Goal: Task Accomplishment & Management: Complete application form

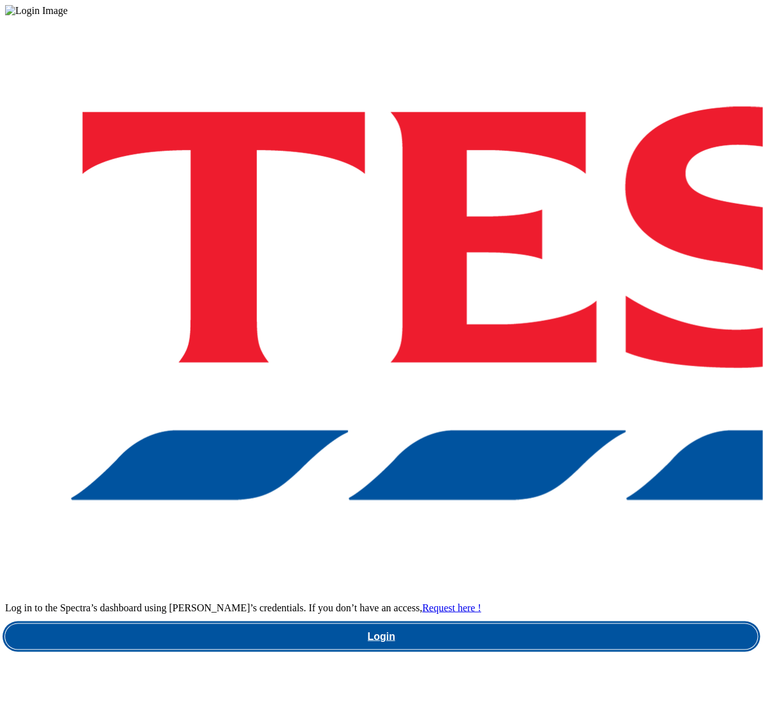
click at [587, 624] on link "Login" at bounding box center [381, 636] width 752 height 25
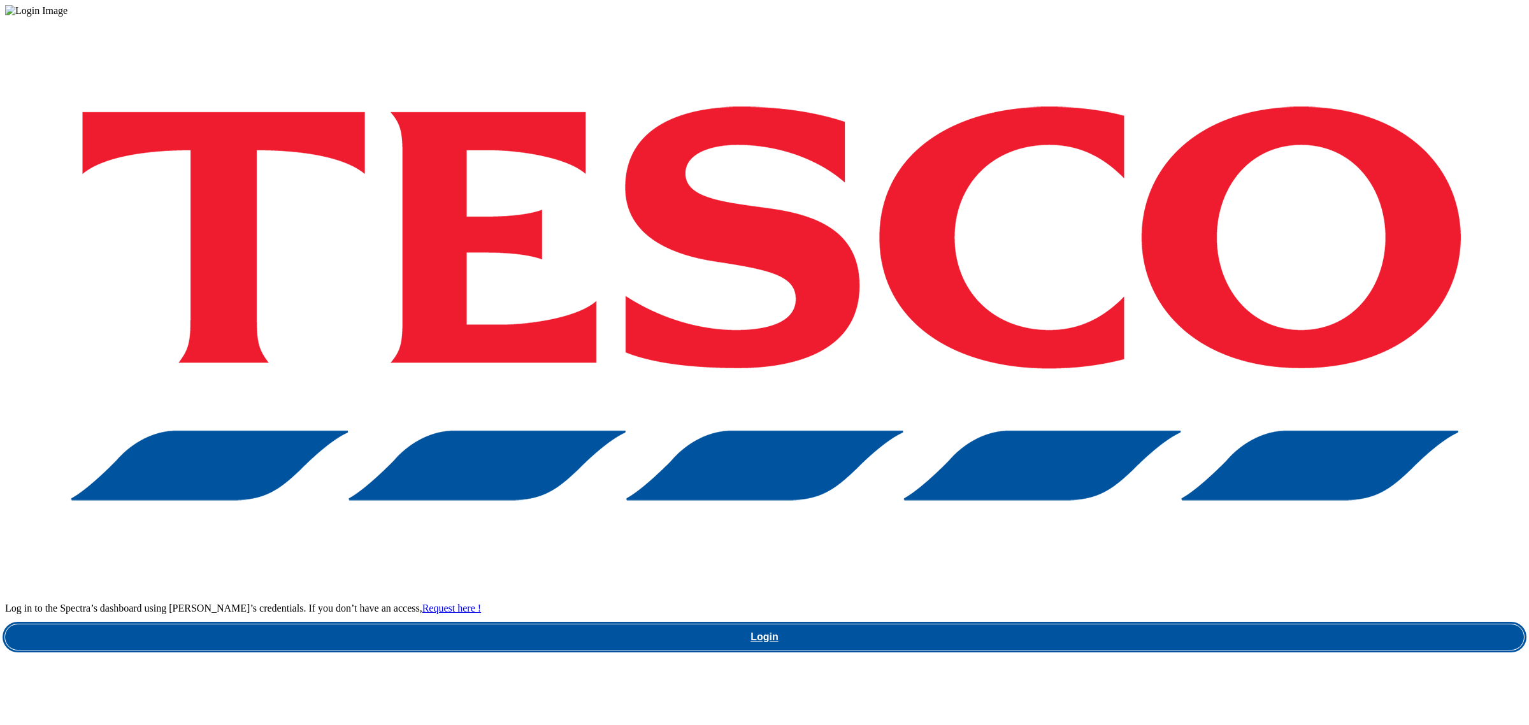
click at [1211, 624] on link "Login" at bounding box center [764, 636] width 1519 height 25
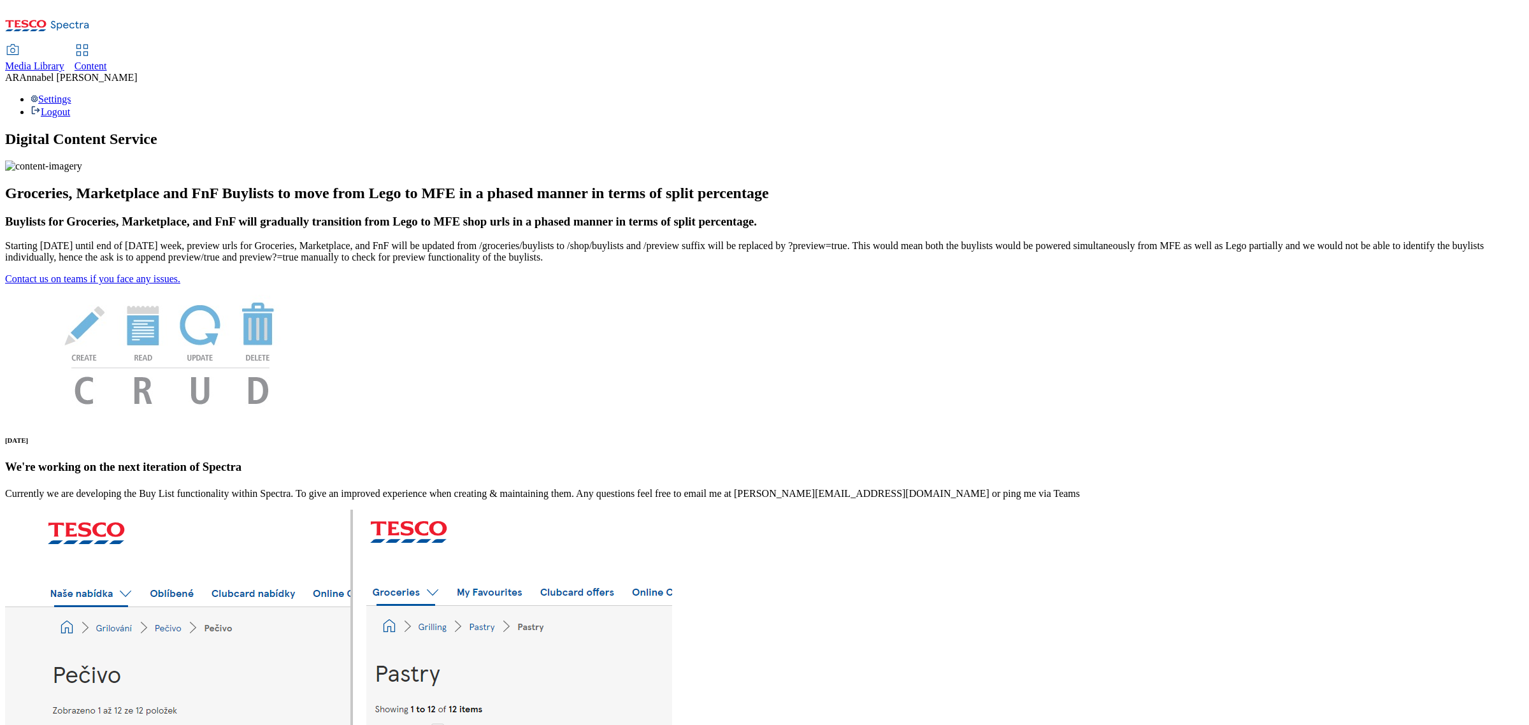
click at [107, 61] on span "Content" at bounding box center [91, 66] width 32 height 11
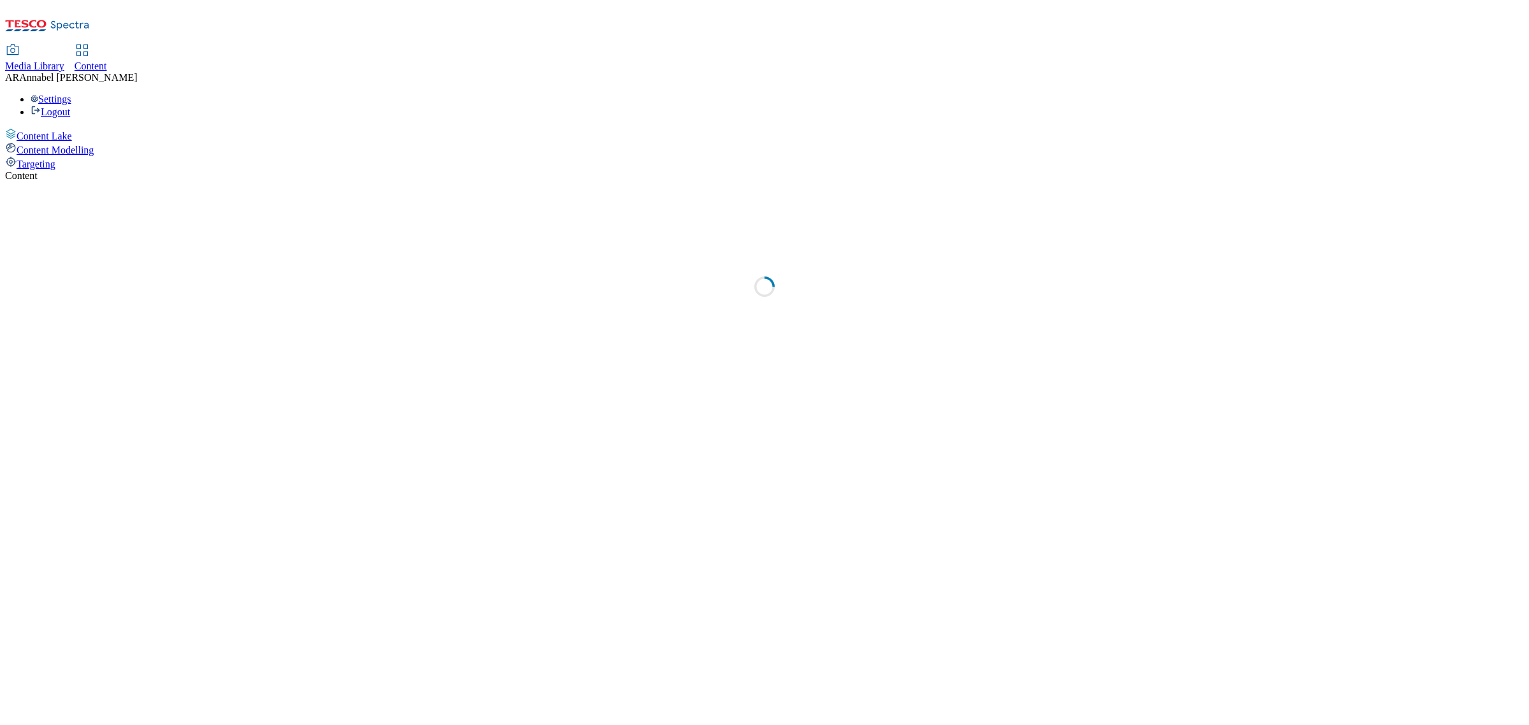
select select "ghs-uk"
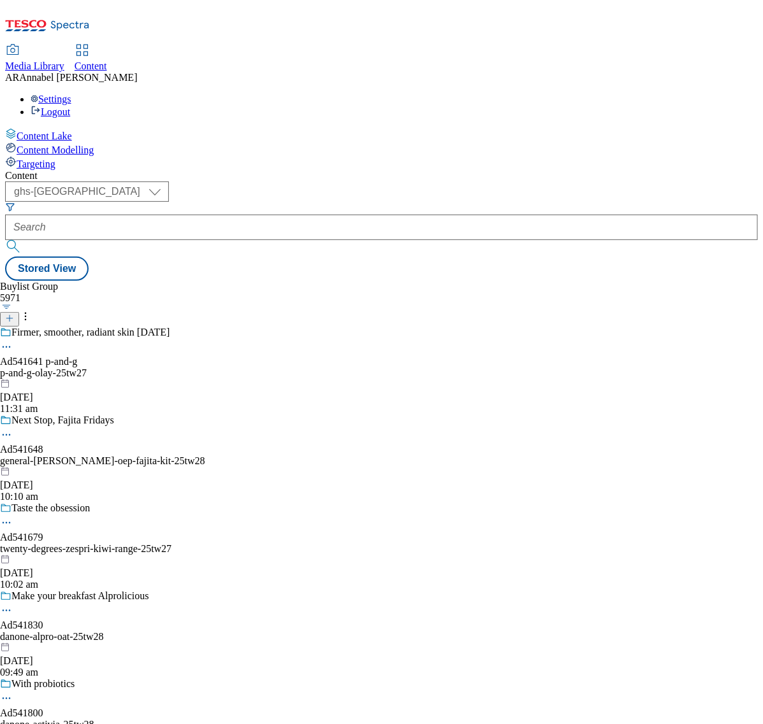
click at [19, 312] on button at bounding box center [9, 319] width 19 height 15
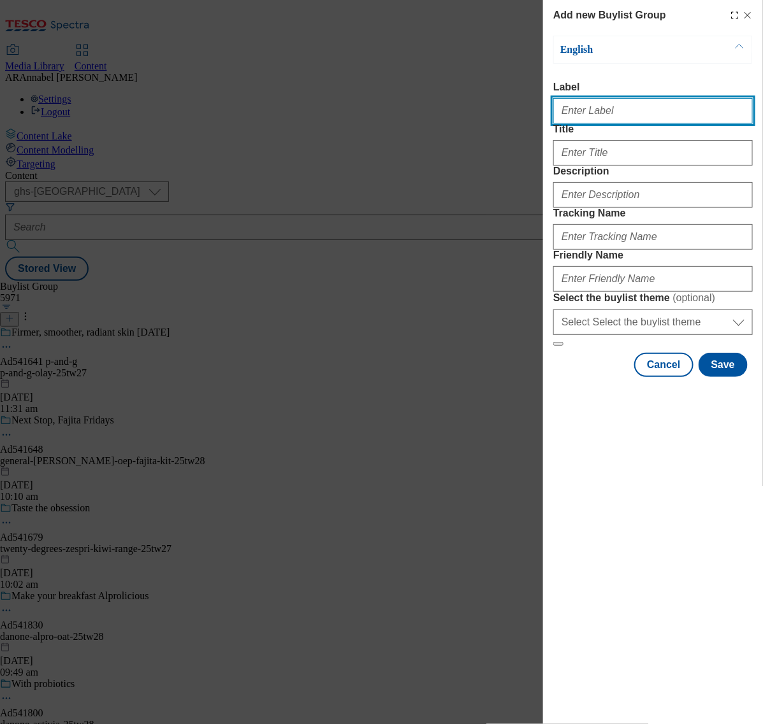
click at [607, 118] on input "Label" at bounding box center [652, 110] width 199 height 25
paste input "AD541406"
type input "AD541406"
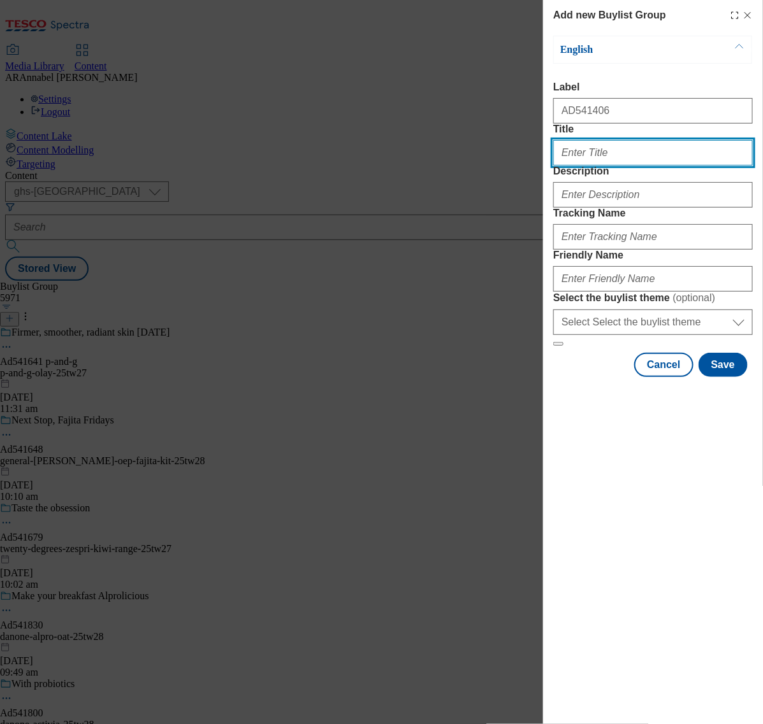
click at [580, 166] on input "Title" at bounding box center [652, 152] width 199 height 25
type input "Comfort"
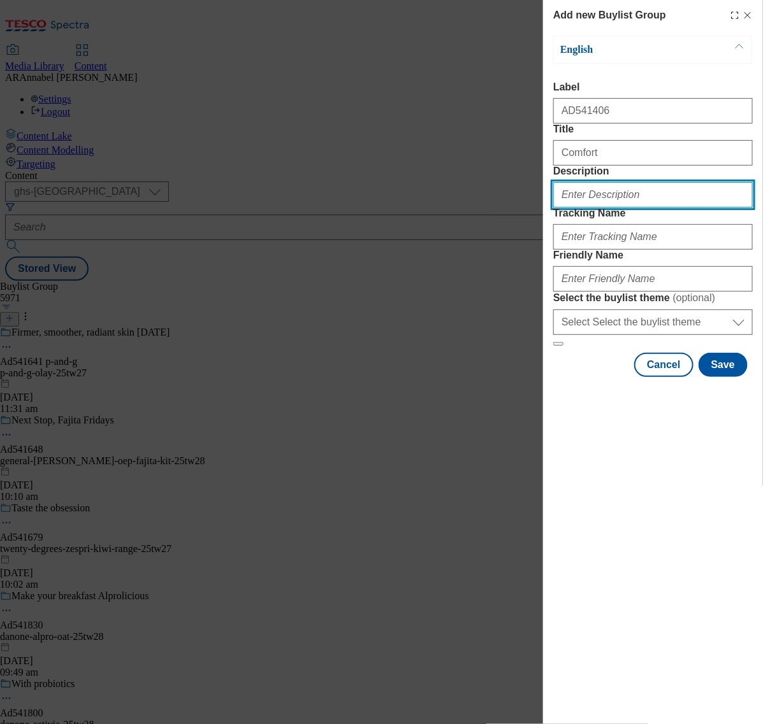
click at [586, 208] on input "Description" at bounding box center [652, 194] width 199 height 25
type input "UL_Comfort"
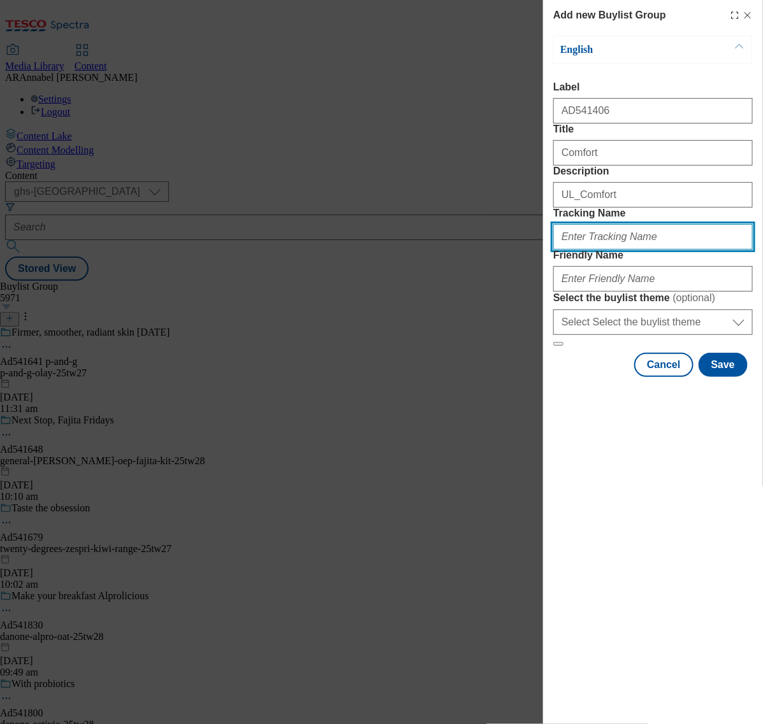
click at [634, 250] on input "Tracking Name" at bounding box center [652, 236] width 199 height 25
paste input "AD541406"
click at [578, 250] on input "DH_AD541406" at bounding box center [652, 236] width 199 height 25
type input "DH_ad541406"
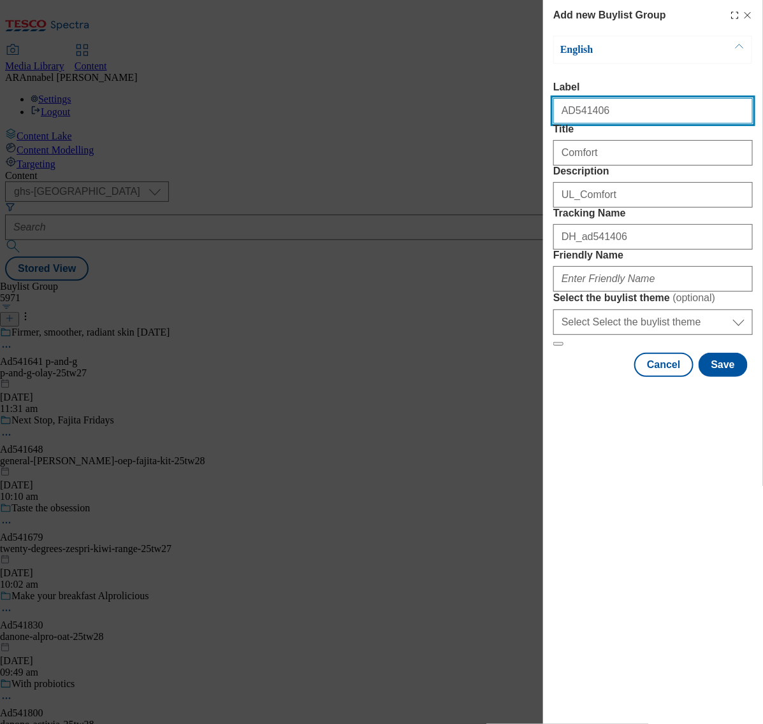
drag, startPoint x: 570, startPoint y: 118, endPoint x: 526, endPoint y: 124, distance: 44.3
click at [533, 122] on div "Add new Buylist Group English Label AD541406 Title Comfort Description UL_Comfo…" at bounding box center [381, 362] width 763 height 724
type input "Ad541406"
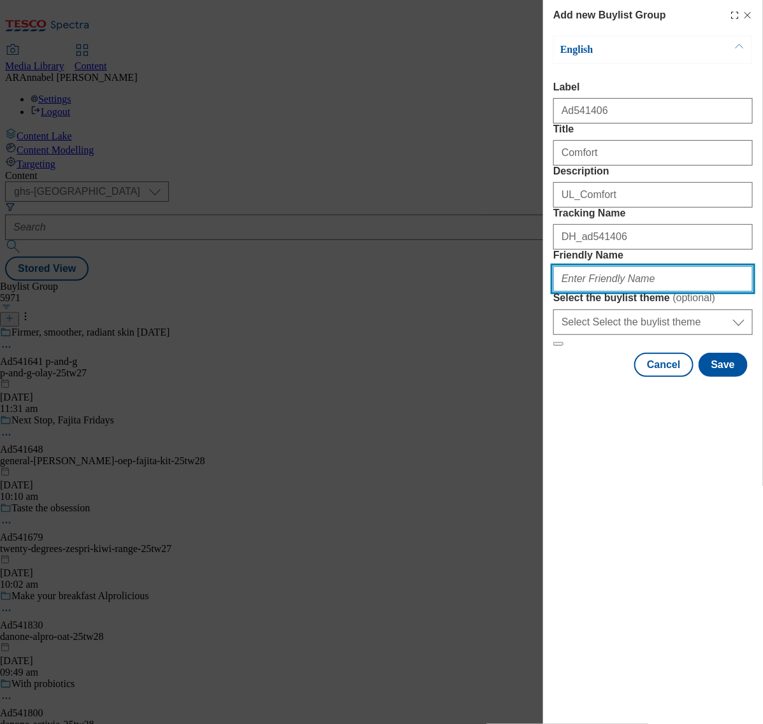
click at [606, 292] on input "Friendly Name" at bounding box center [652, 278] width 199 height 25
type input "ul-comfort-blue-skies"
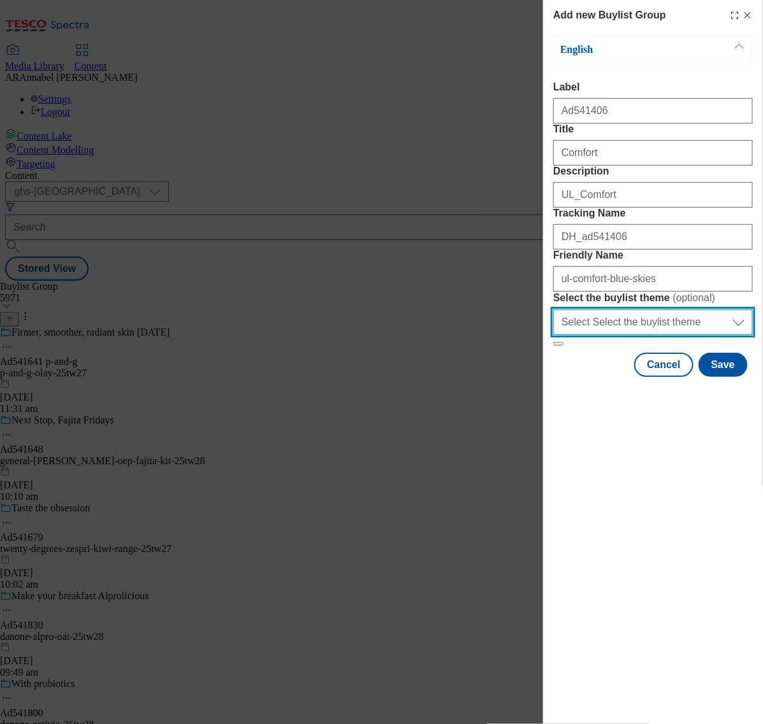
click at [645, 335] on select "Select Select the buylist theme default fandf" at bounding box center [652, 322] width 199 height 25
click at [599, 577] on div "Add new Buylist Group English Label Ad541406 Title Comfort Description UL_Comfo…" at bounding box center [653, 362] width 220 height 724
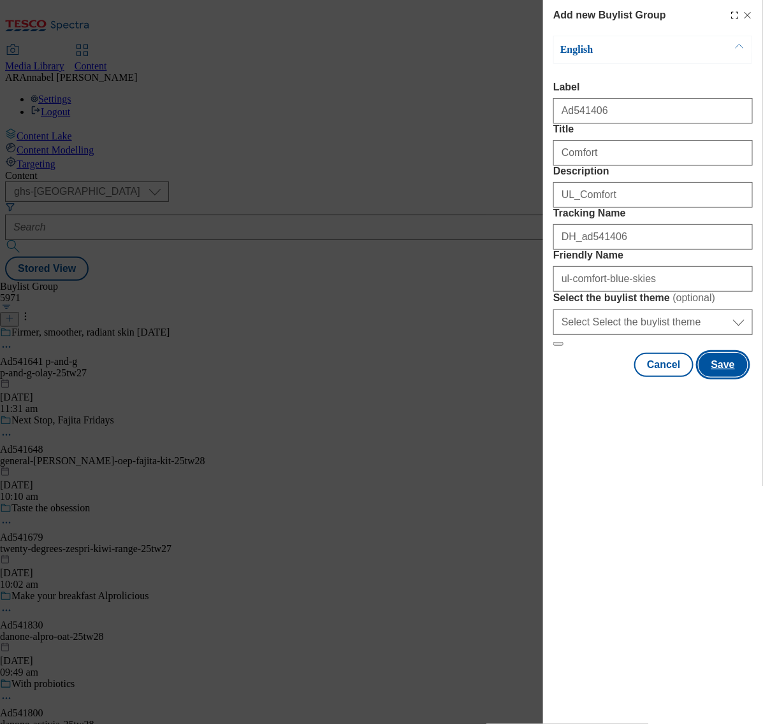
click at [729, 377] on button "Save" at bounding box center [722, 365] width 49 height 24
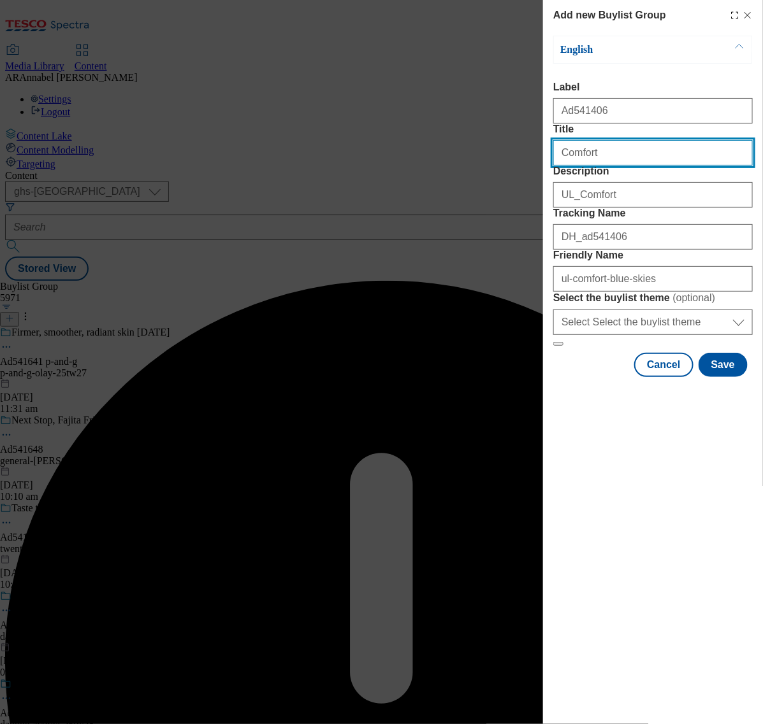
click at [626, 166] on input "Comfort" at bounding box center [652, 152] width 199 height 25
type input "Comfort"
click at [733, 377] on button "Save" at bounding box center [722, 365] width 49 height 24
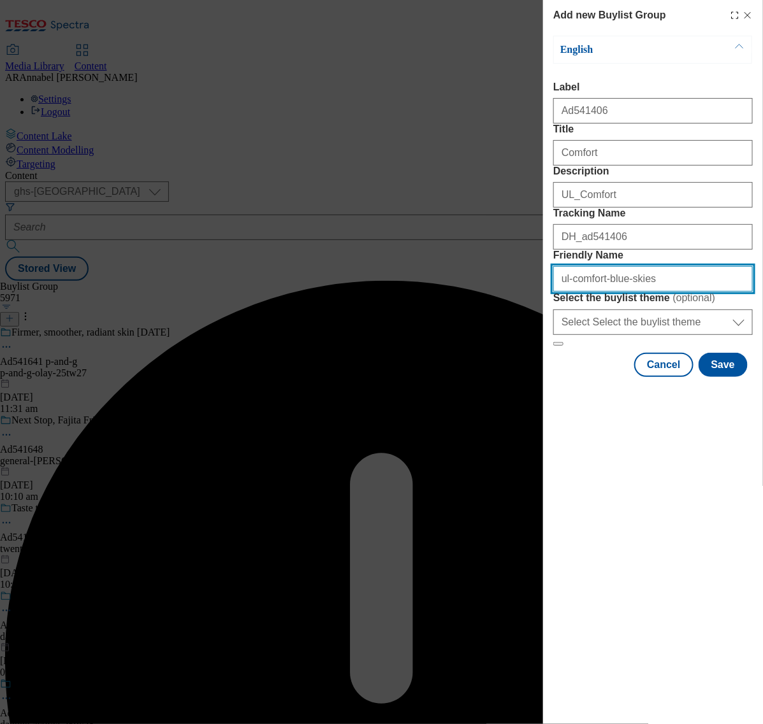
click at [654, 292] on input "Friendly Name" at bounding box center [652, 278] width 199 height 25
click at [622, 292] on input "Friendly Name" at bounding box center [652, 278] width 199 height 25
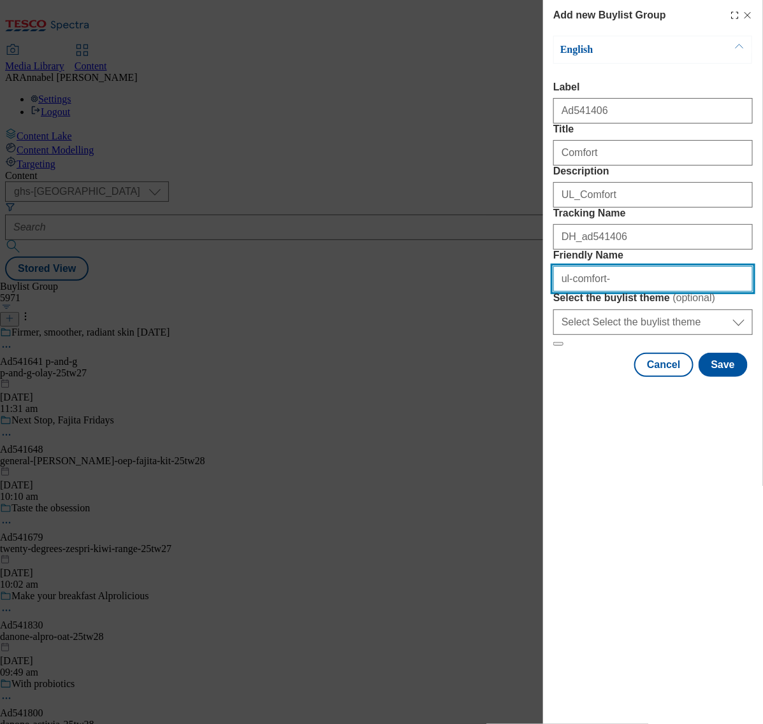
paste input "AD541406"
click at [608, 292] on input "ul-comfort-AD541406" at bounding box center [652, 278] width 199 height 25
type input "ul-comfort-ad541406"
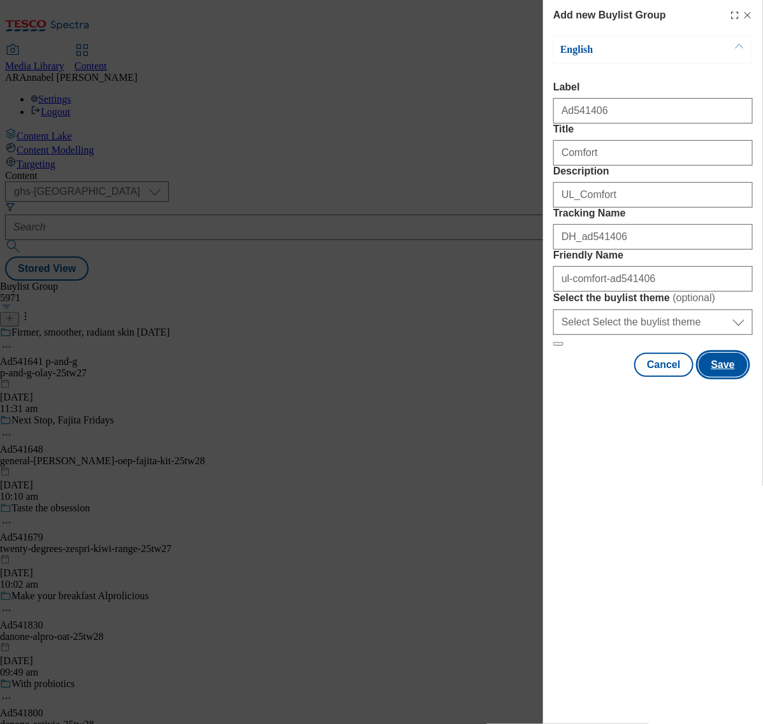
click at [720, 377] on button "Save" at bounding box center [722, 365] width 49 height 24
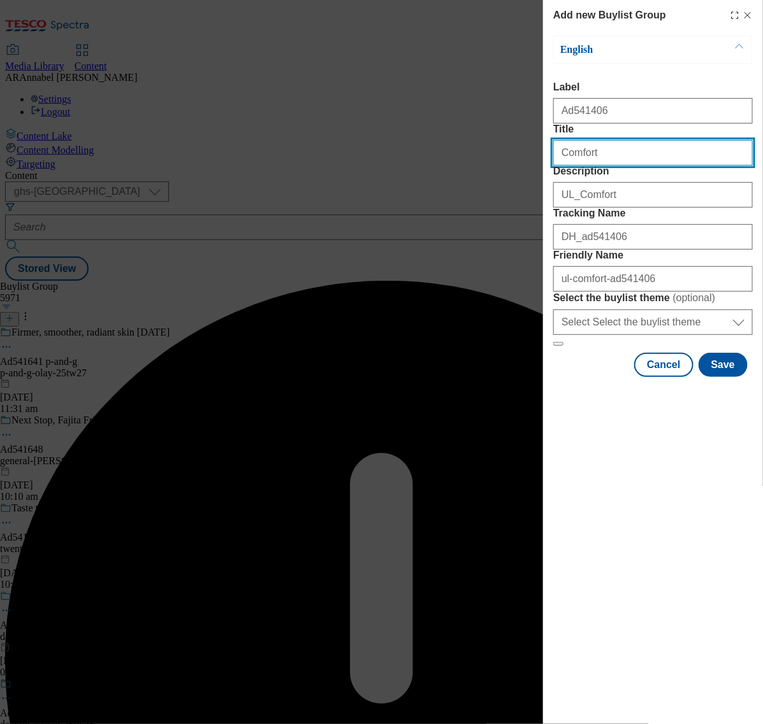
click at [627, 166] on input "Title" at bounding box center [652, 152] width 199 height 25
type input "Comfort"
click at [741, 377] on button "Save" at bounding box center [722, 365] width 49 height 24
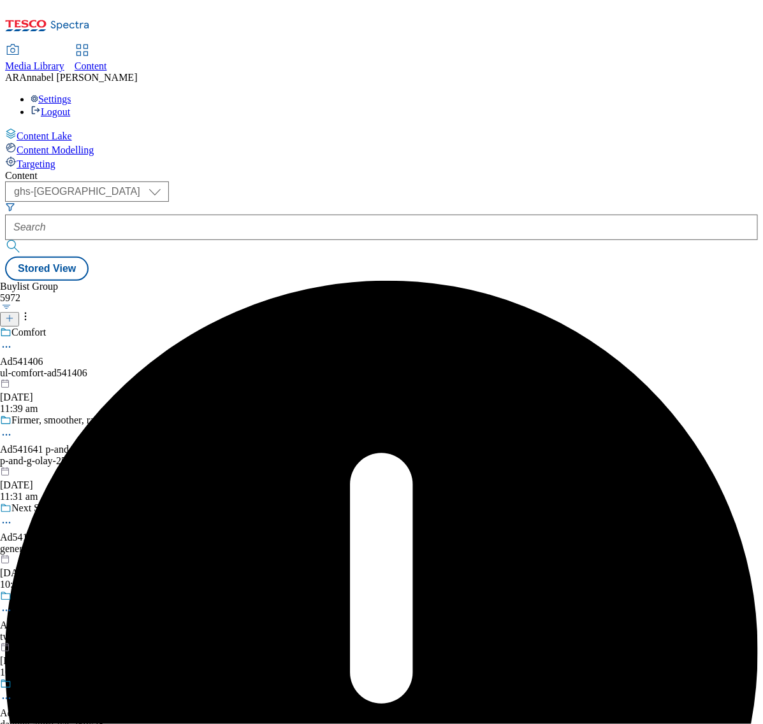
click at [234, 368] on div "ul-comfort-ad541406" at bounding box center [117, 373] width 234 height 11
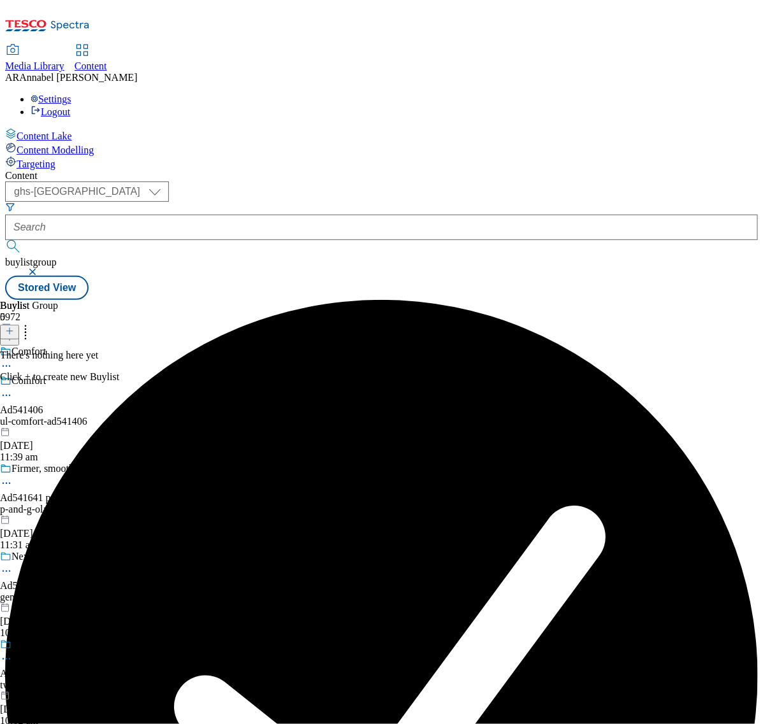
click at [19, 325] on button at bounding box center [9, 332] width 19 height 15
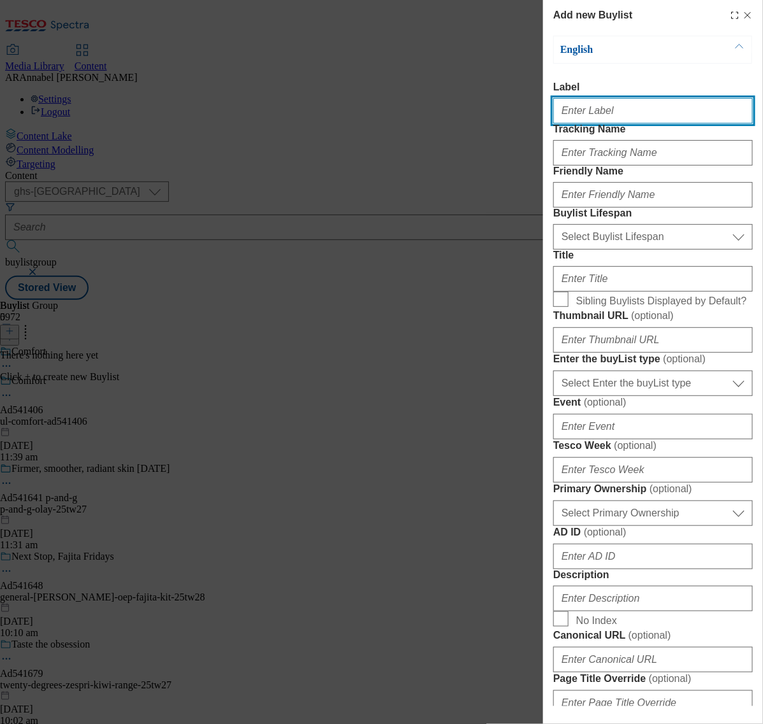
click at [612, 119] on input "Label" at bounding box center [652, 110] width 199 height 25
paste input "AD541406"
type input "Ad541406"
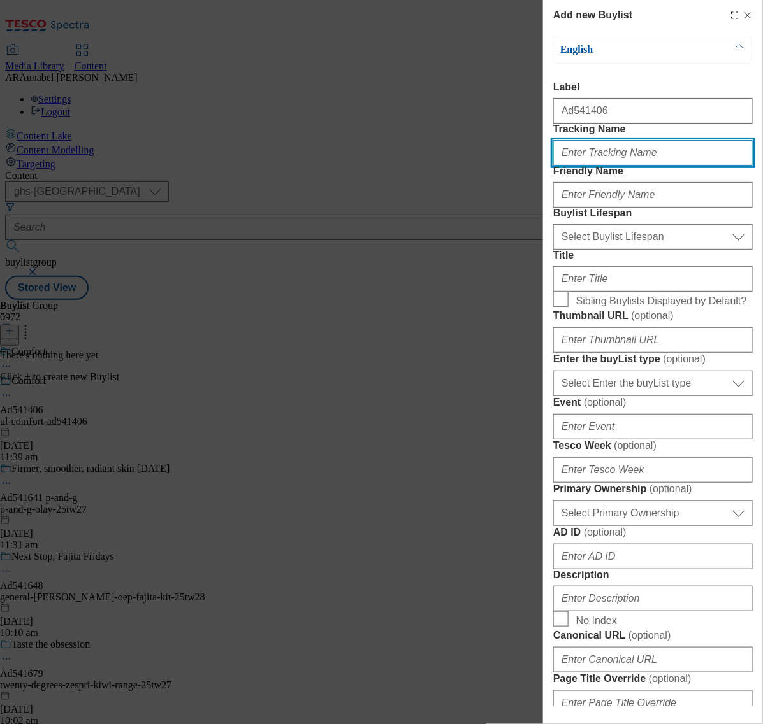
click at [615, 166] on input "Tracking Name" at bounding box center [652, 152] width 199 height 25
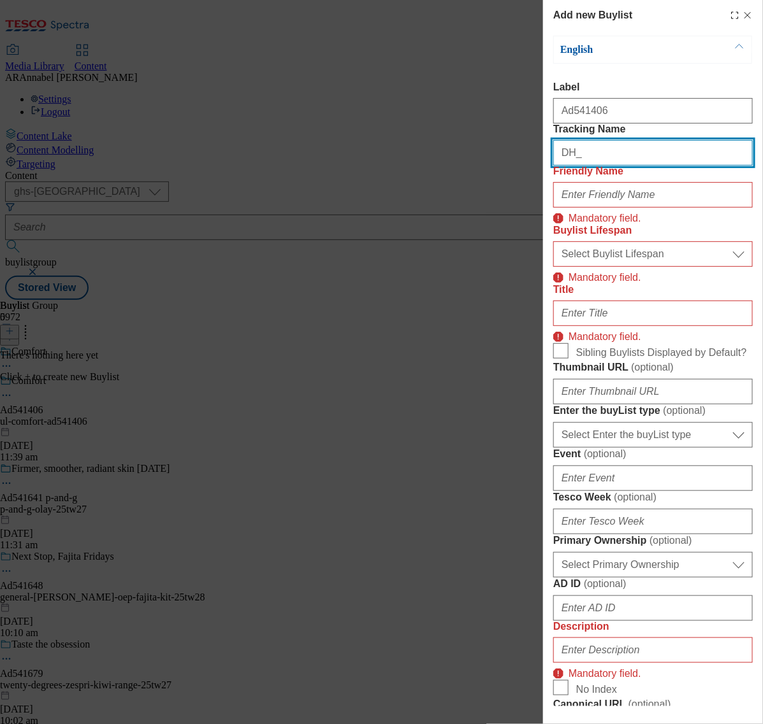
paste input "AD541406"
type input "DH_ad541406"
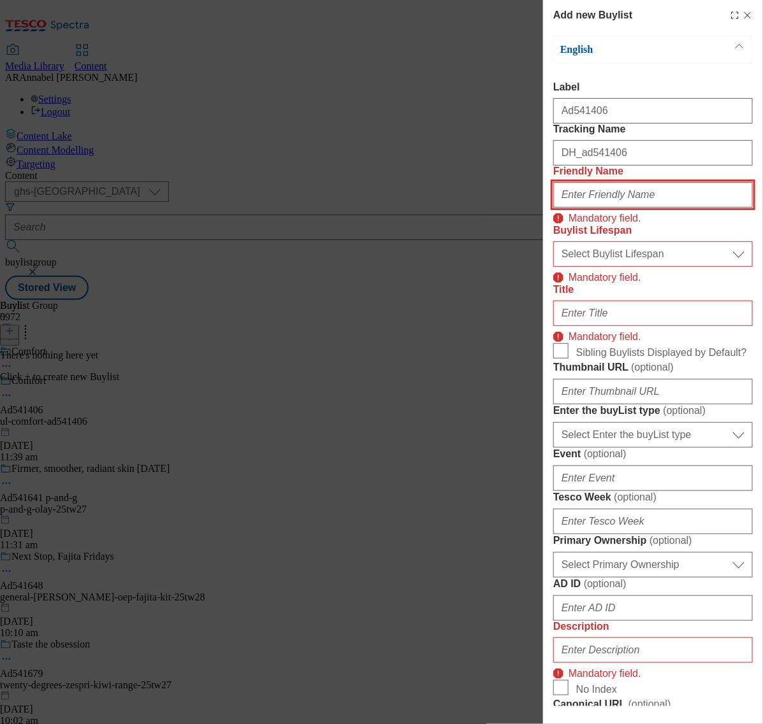
click at [603, 208] on input "Friendly Name" at bounding box center [652, 194] width 199 height 25
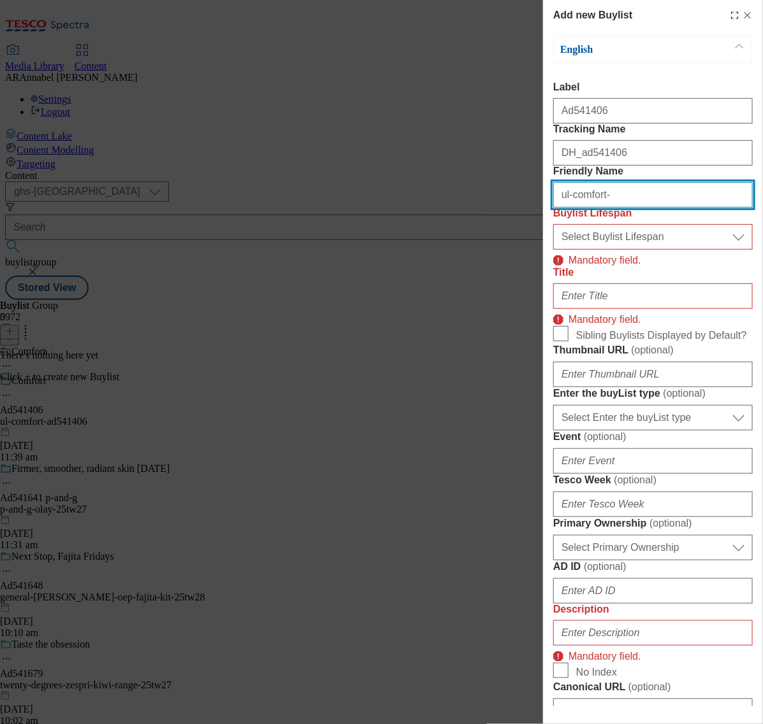
paste input "AD541406"
click at [612, 208] on input "ul-comfort-AD541406" at bounding box center [652, 194] width 199 height 25
type input "ul-comfort-ad541406"
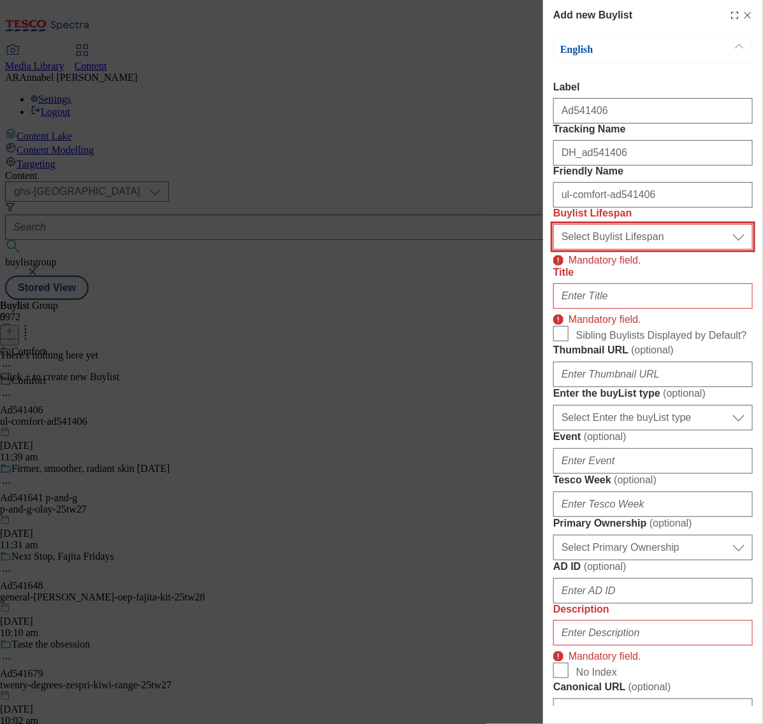
click at [617, 250] on select "Select Buylist Lifespan evergreen seasonal tactical" at bounding box center [652, 236] width 199 height 25
select select "tactical"
click at [553, 250] on select "Select Buylist Lifespan evergreen seasonal tactical" at bounding box center [652, 236] width 199 height 25
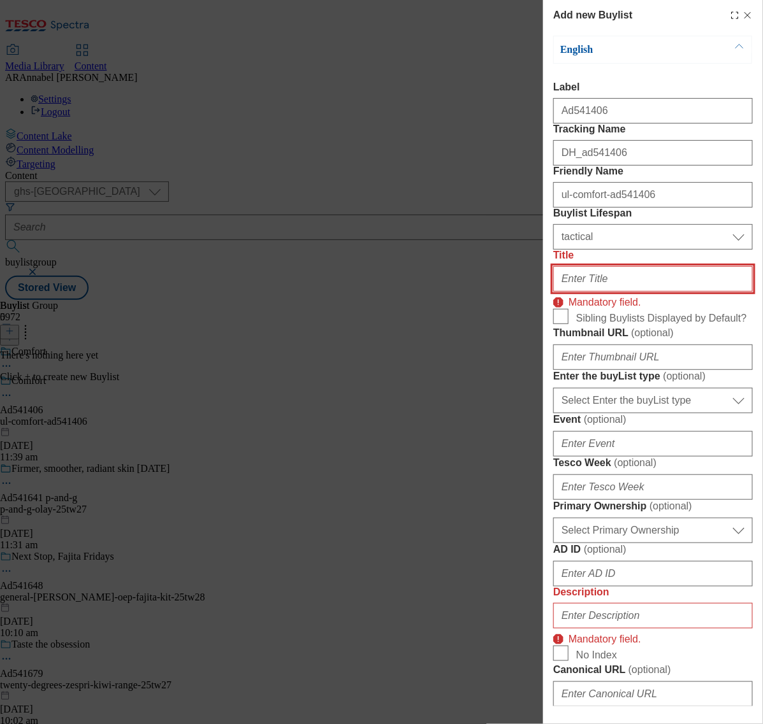
click at [608, 292] on input "Title" at bounding box center [652, 278] width 199 height 25
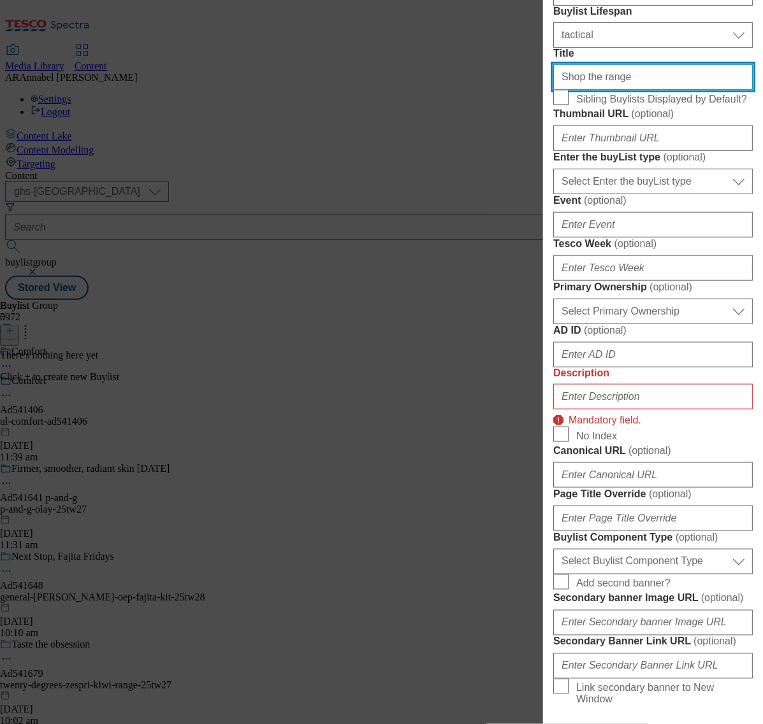
scroll to position [398, 0]
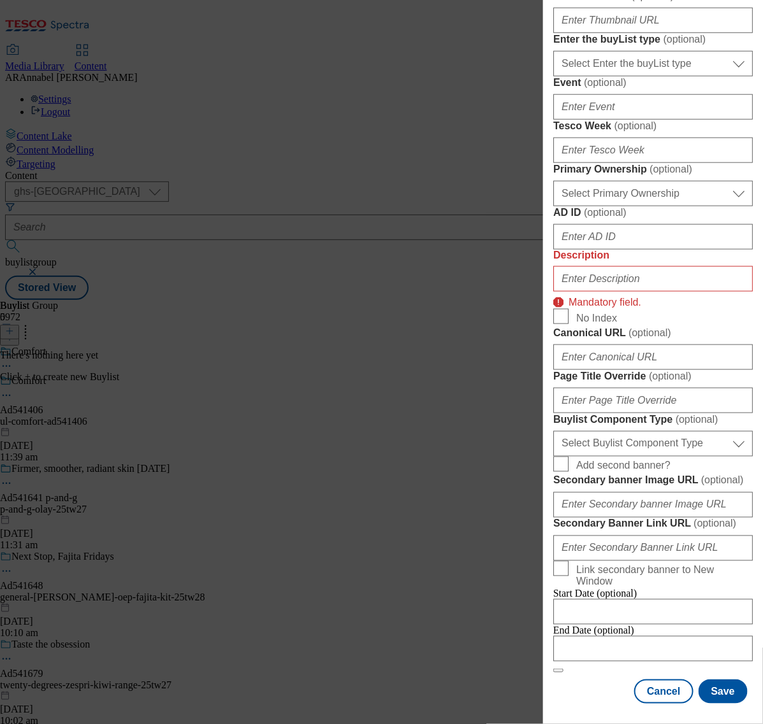
type input "Shop the range"
click at [621, 292] on input "Description" at bounding box center [652, 278] width 199 height 25
type input "UL_Comfort"
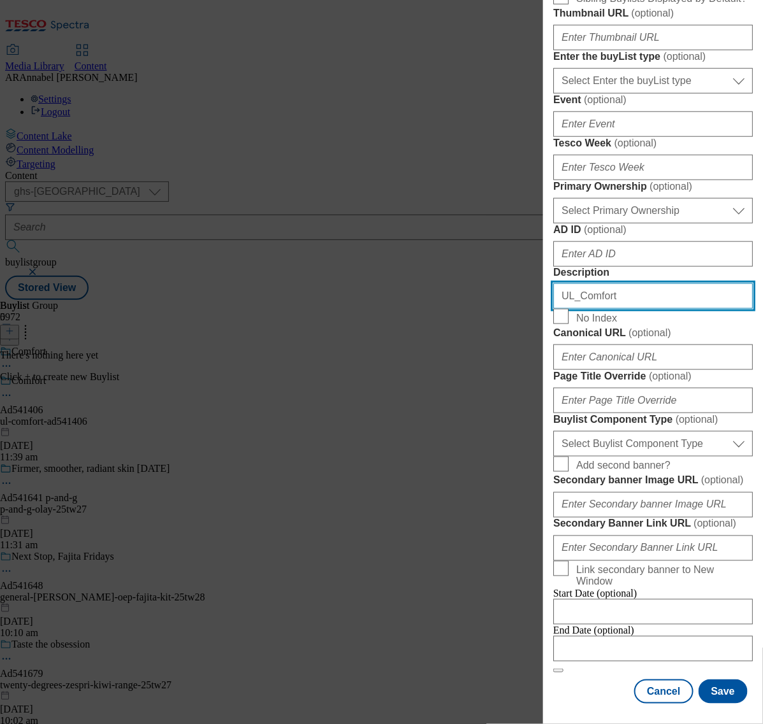
scroll to position [776, 0]
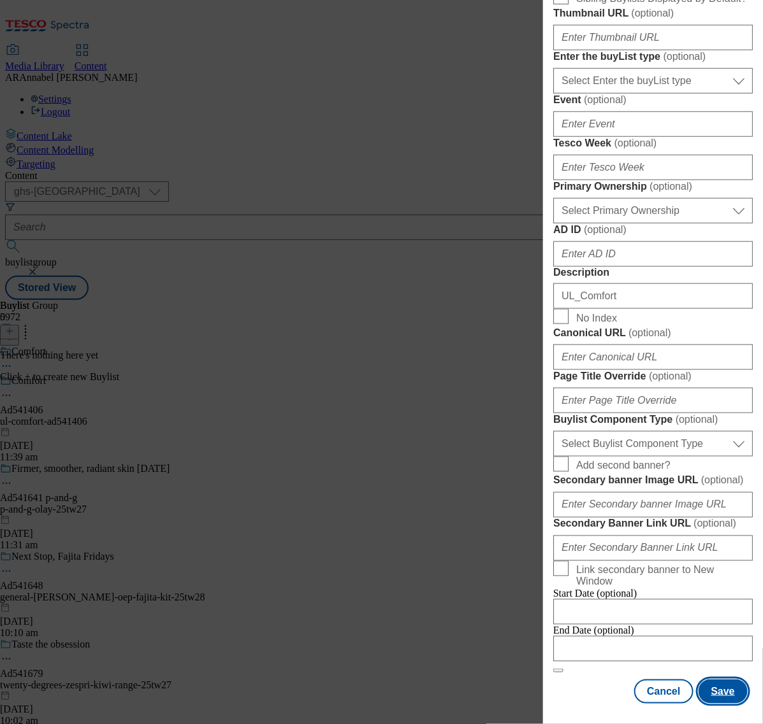
click at [698, 683] on button "Save" at bounding box center [722, 692] width 49 height 24
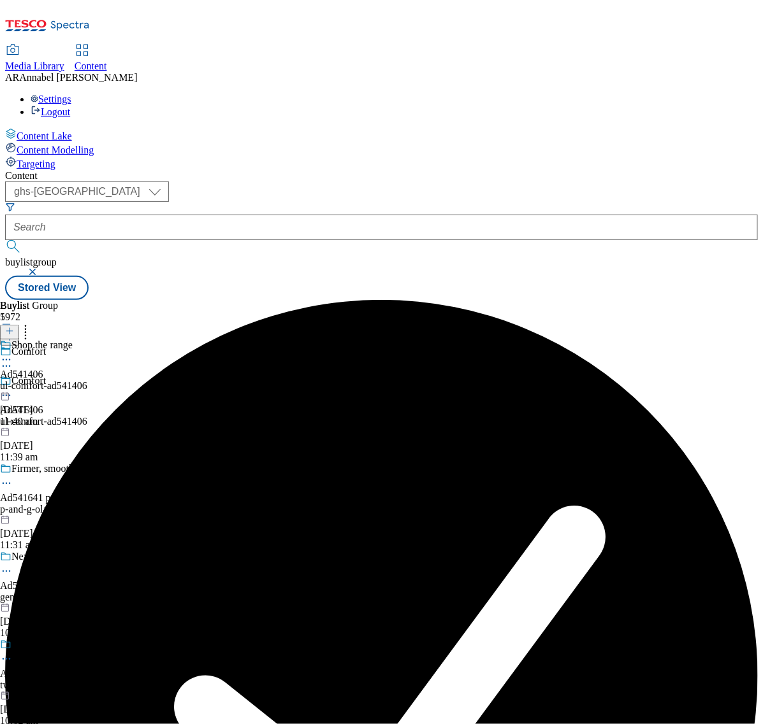
click at [87, 380] on div "ul-comfort-ad541406" at bounding box center [43, 385] width 87 height 11
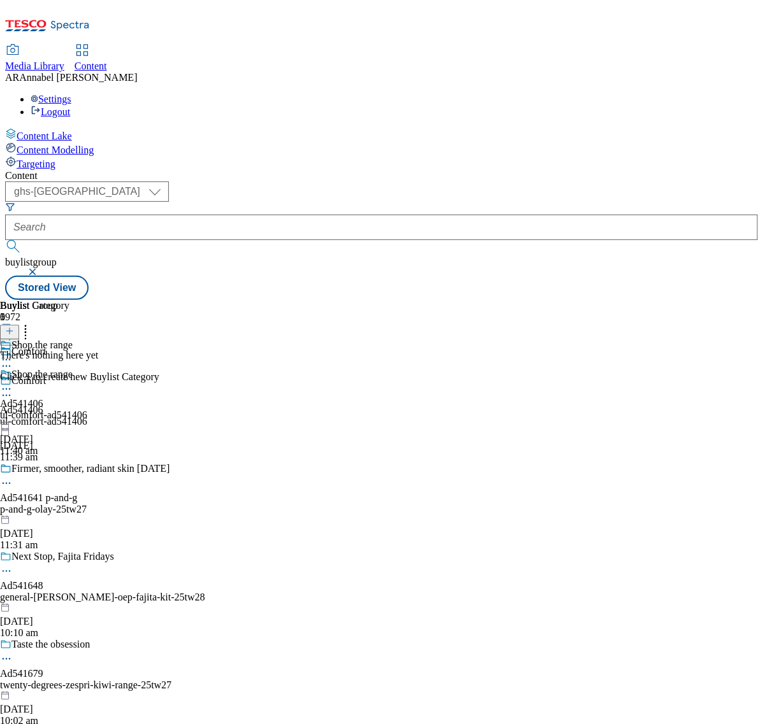
click at [14, 327] on icon at bounding box center [9, 331] width 9 height 9
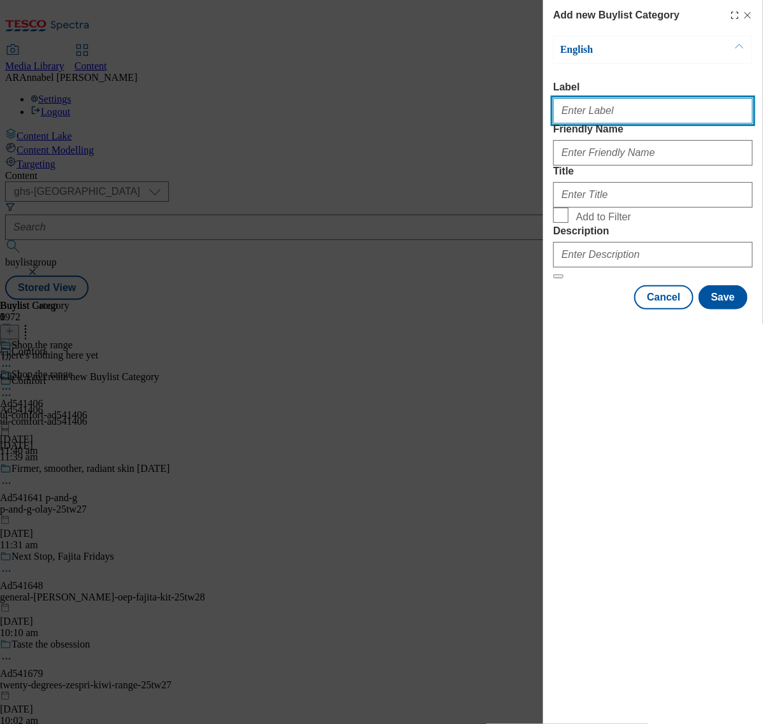
click at [599, 120] on input "Label" at bounding box center [652, 110] width 199 height 25
paste input "AD541406"
type input "Ad541406"
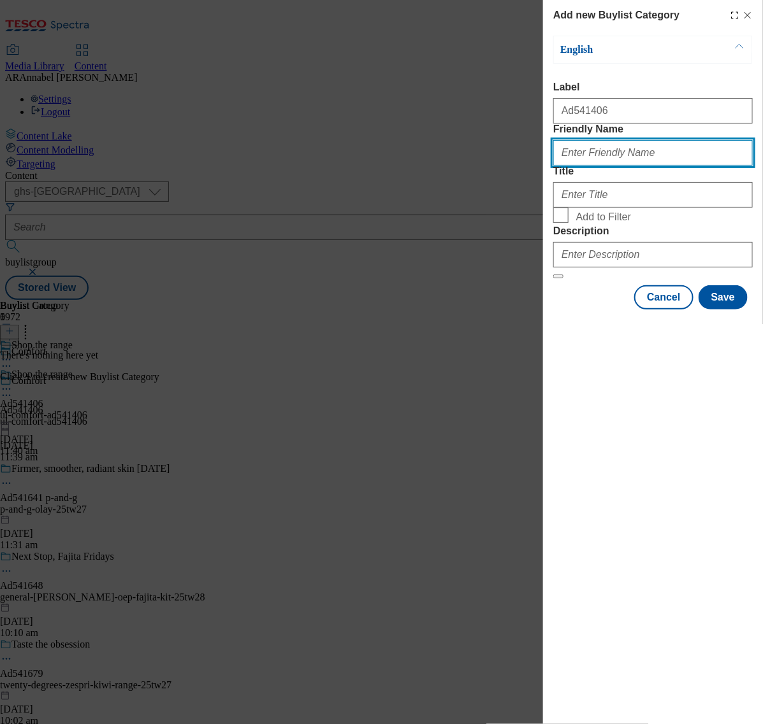
click at [607, 166] on input "Friendly Name" at bounding box center [652, 152] width 199 height 25
paste input "AD541406"
click at [606, 166] on input "ul-comfort-AD541406" at bounding box center [652, 152] width 199 height 25
type input "ul-comfort-ad541406"
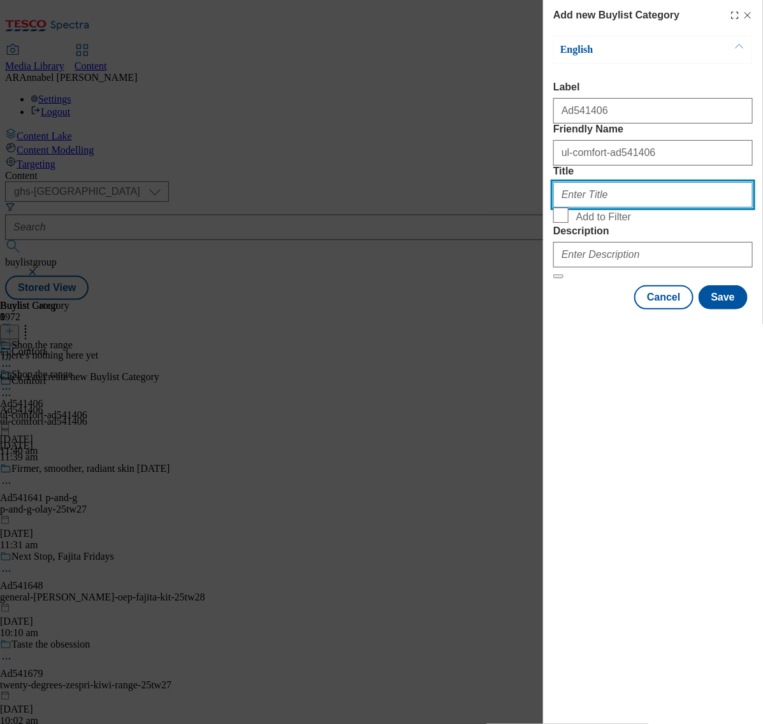
click at [596, 208] on input "Title" at bounding box center [652, 194] width 199 height 25
type input "Shop the range"
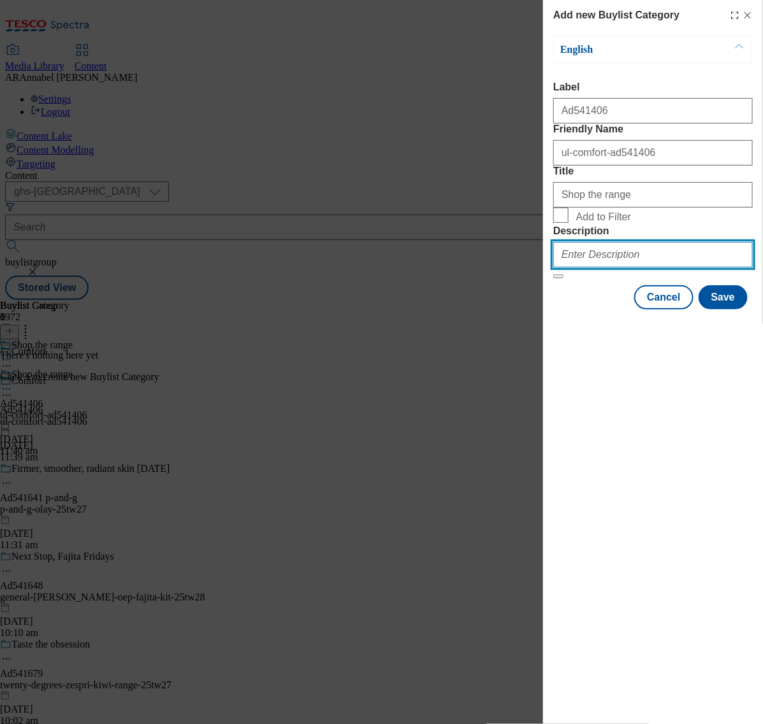
click at [659, 268] on input "Description" at bounding box center [652, 254] width 199 height 25
type input "UL_Comfort"
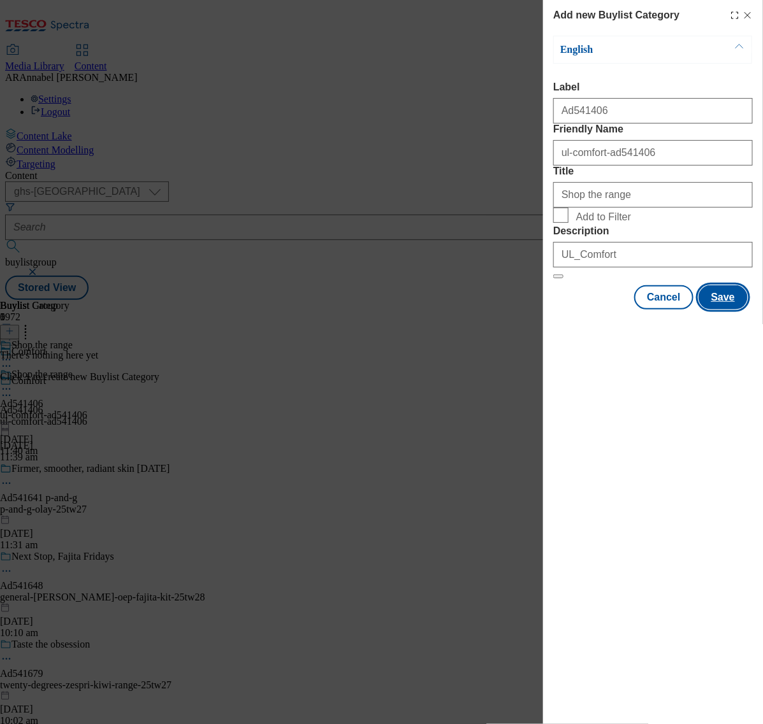
click at [723, 310] on button "Save" at bounding box center [722, 297] width 49 height 24
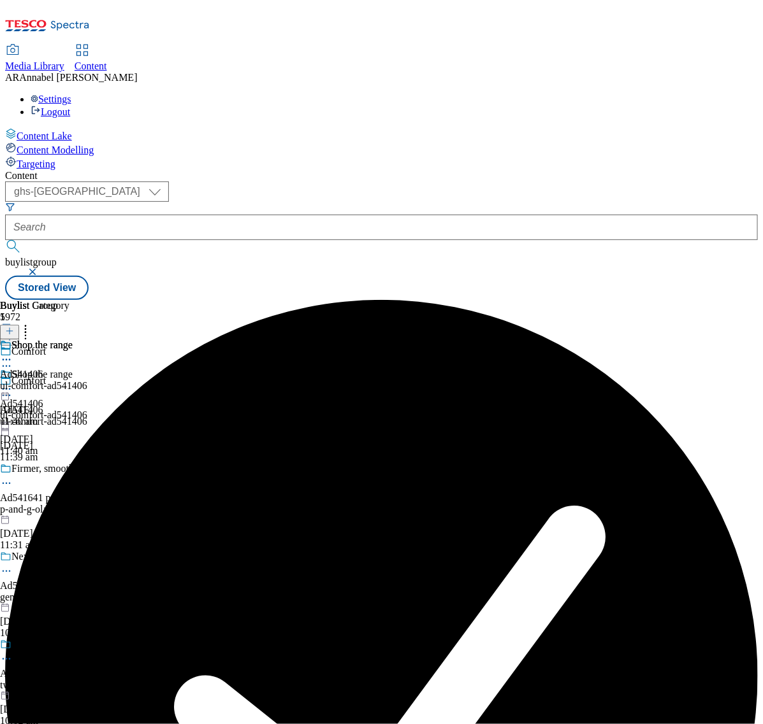
click at [87, 380] on div "ul-comfort-ad541406" at bounding box center [43, 385] width 87 height 11
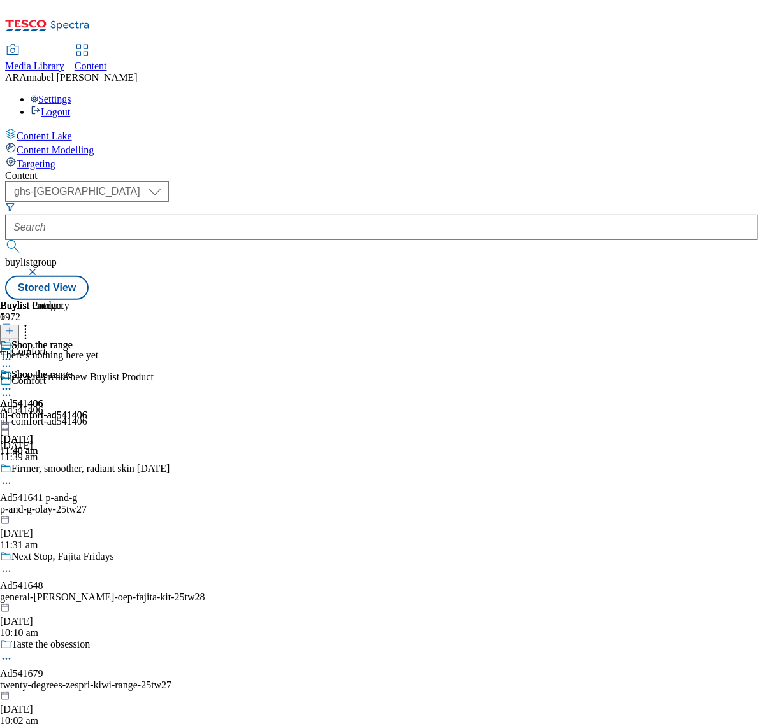
scroll to position [0, 368]
click at [14, 327] on icon at bounding box center [9, 331] width 9 height 9
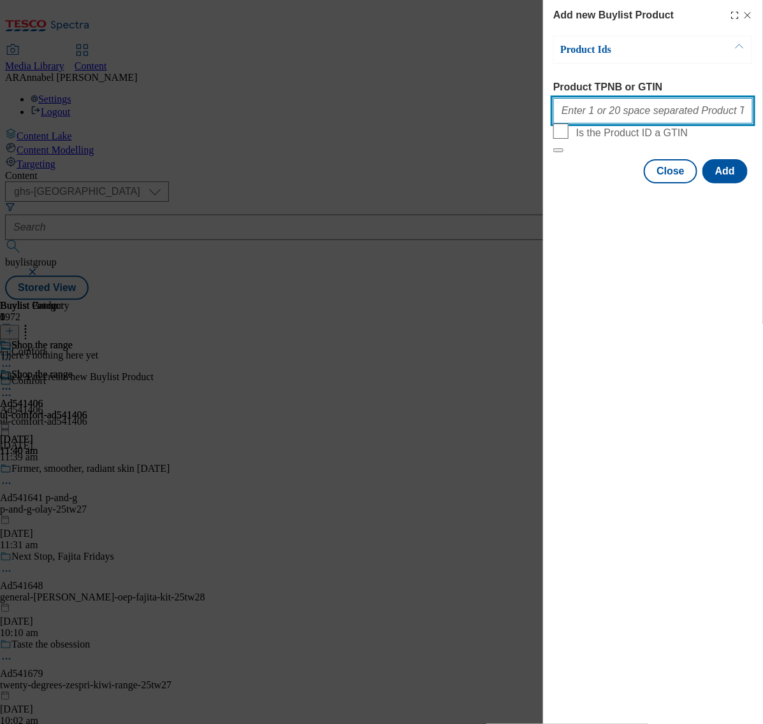
click at [660, 113] on input "Product TPNB or GTIN" at bounding box center [652, 110] width 199 height 25
paste input "96299732 96240970"
click at [663, 115] on input "96299732 96240970" at bounding box center [652, 110] width 199 height 25
paste input ""96299732 96240970 93477221 96311275 93942870""
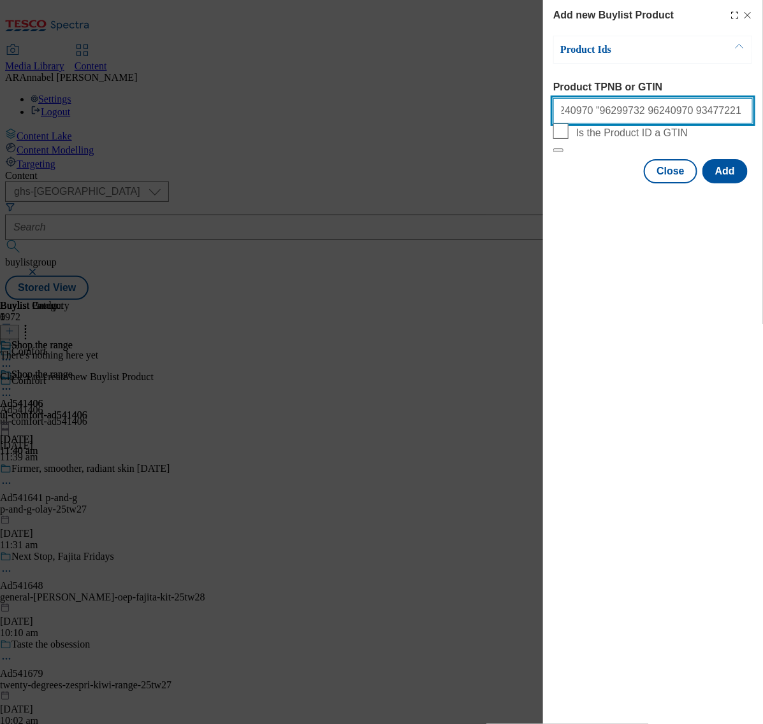
drag, startPoint x: 609, startPoint y: 113, endPoint x: 626, endPoint y: 110, distance: 17.5
click at [626, 110] on input "96299732 96240970 "96299732 96240970 93477221 96311275 93942870"" at bounding box center [652, 110] width 199 height 25
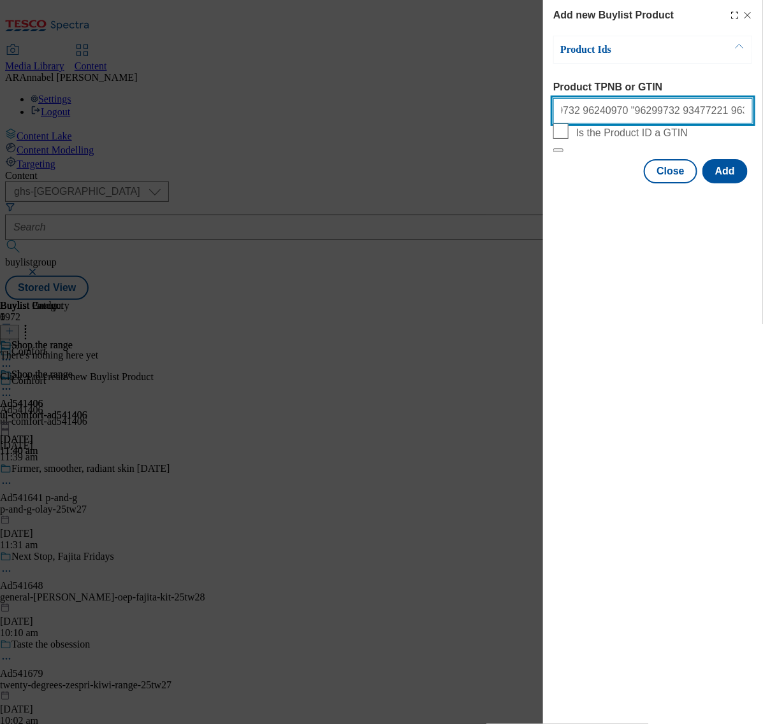
click at [606, 115] on input "96299732 96240970 "96299732 93477221 96311275 93942870"" at bounding box center [652, 110] width 199 height 25
click at [626, 113] on input "96299732 96240970 96299732 93477221 96311275 93942870"" at bounding box center [652, 110] width 199 height 25
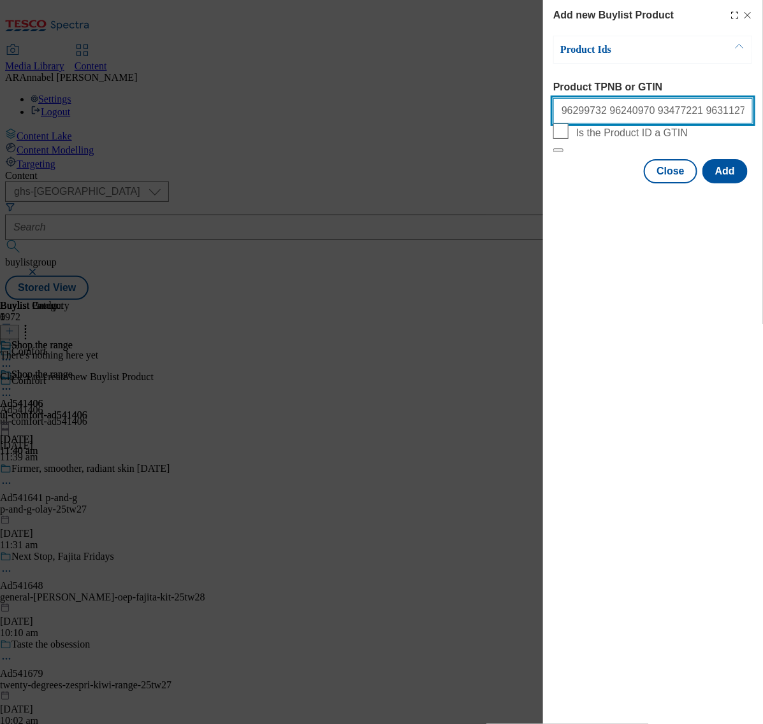
click at [741, 116] on input "96299732 96240970 93477221 96311275 93942870"" at bounding box center [652, 110] width 199 height 25
type input "96299732 96240970 93477221 96311275 93942870"
click at [727, 183] on button "Add" at bounding box center [724, 171] width 45 height 24
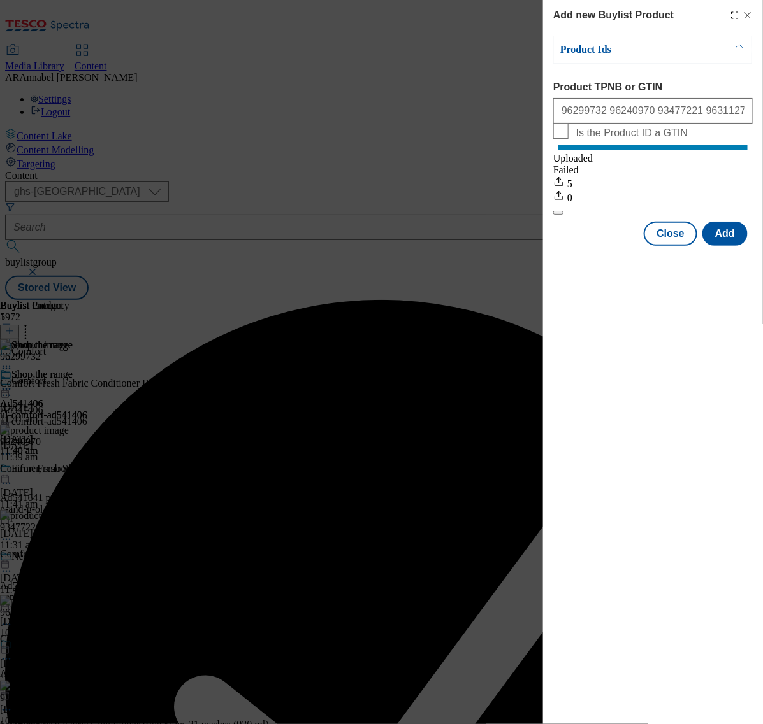
click at [743, 300] on div "Success - Job created f9db2219-09da-4d3f-a729-d1912f0fec74 successfully" at bounding box center [381, 696] width 752 height 792
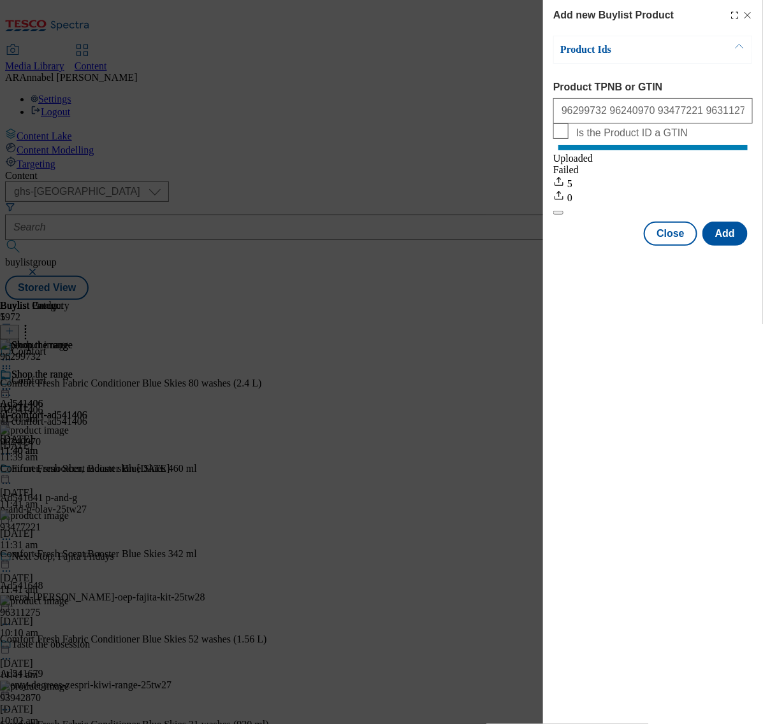
click at [750, 16] on icon "Modal" at bounding box center [747, 15] width 10 height 10
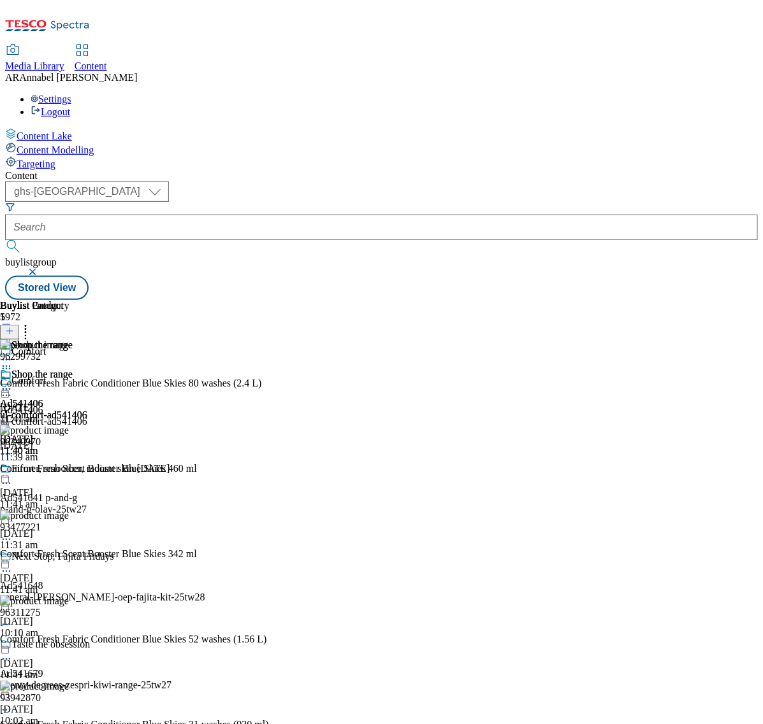
click at [13, 383] on icon at bounding box center [6, 389] width 13 height 13
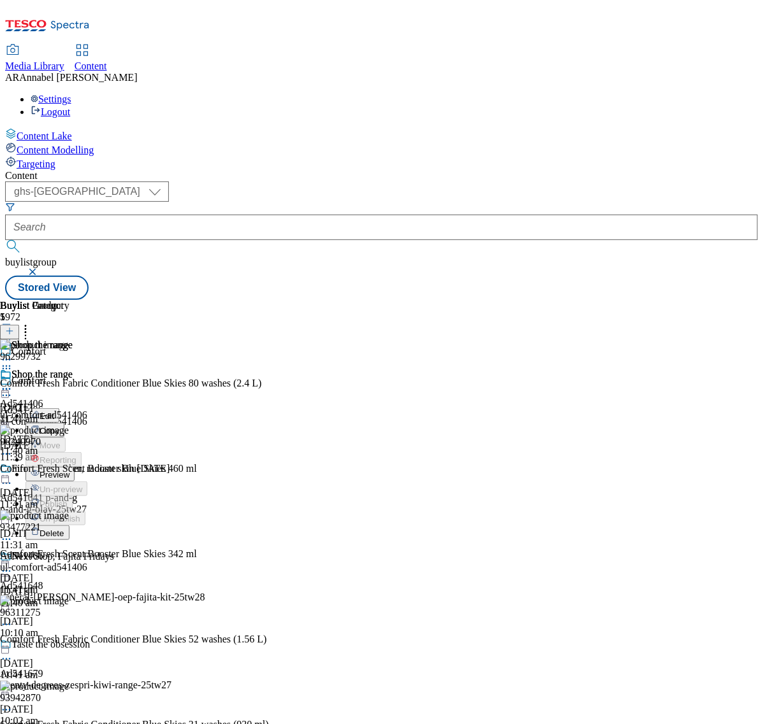
click at [69, 470] on span "Preview" at bounding box center [54, 475] width 30 height 10
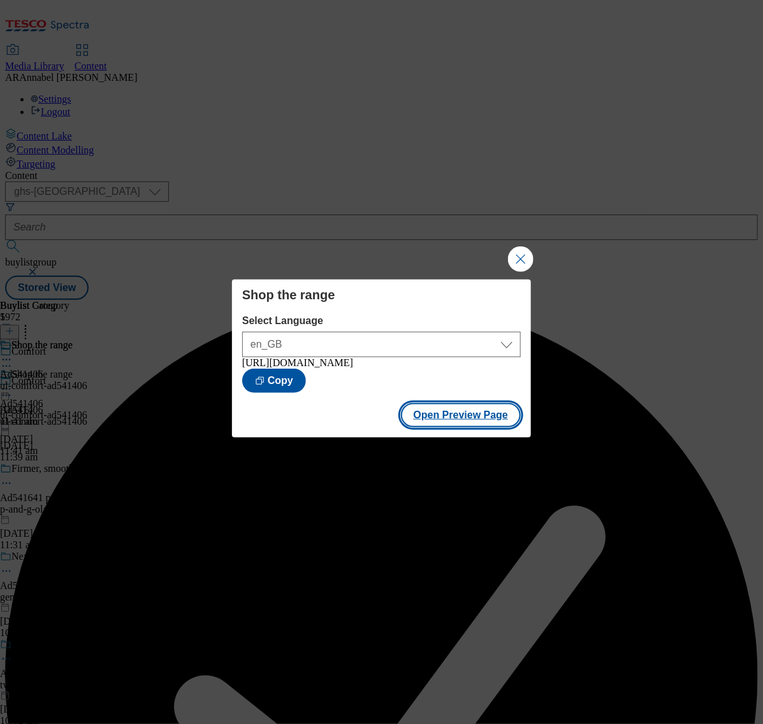
click at [459, 420] on button "Open Preview Page" at bounding box center [461, 415] width 120 height 24
click at [511, 255] on button "Close Modal" at bounding box center [520, 259] width 25 height 25
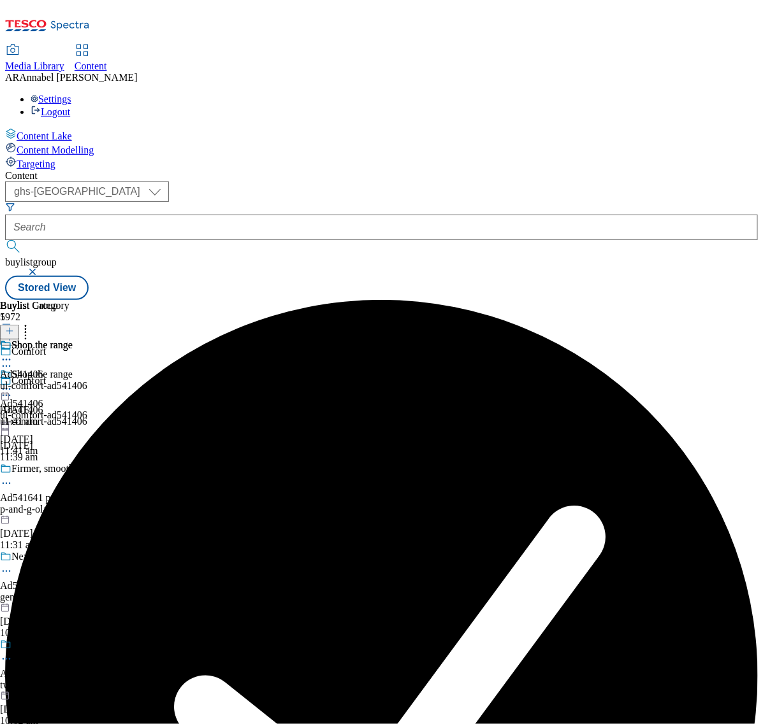
click at [13, 383] on icon at bounding box center [6, 389] width 13 height 13
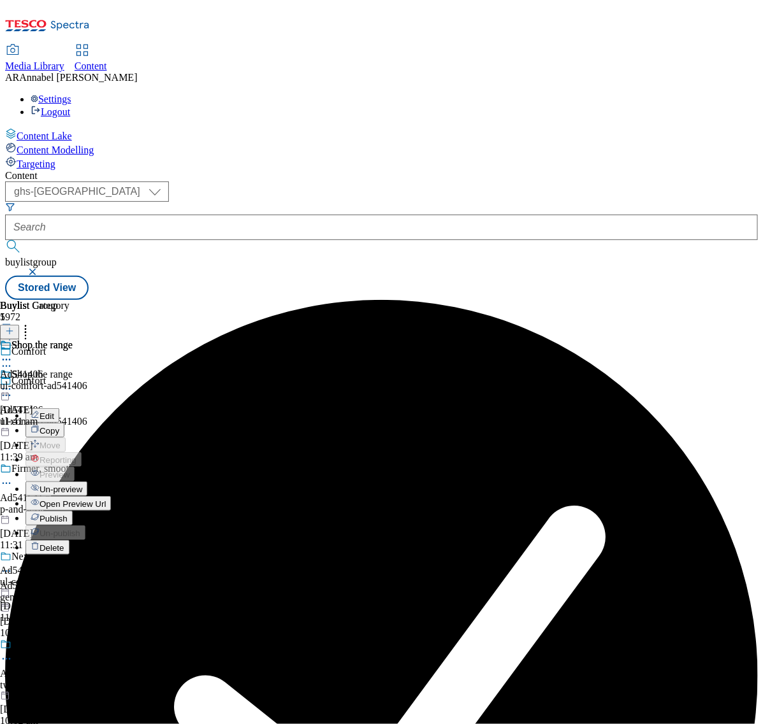
click at [68, 514] on span "Publish" at bounding box center [53, 519] width 28 height 10
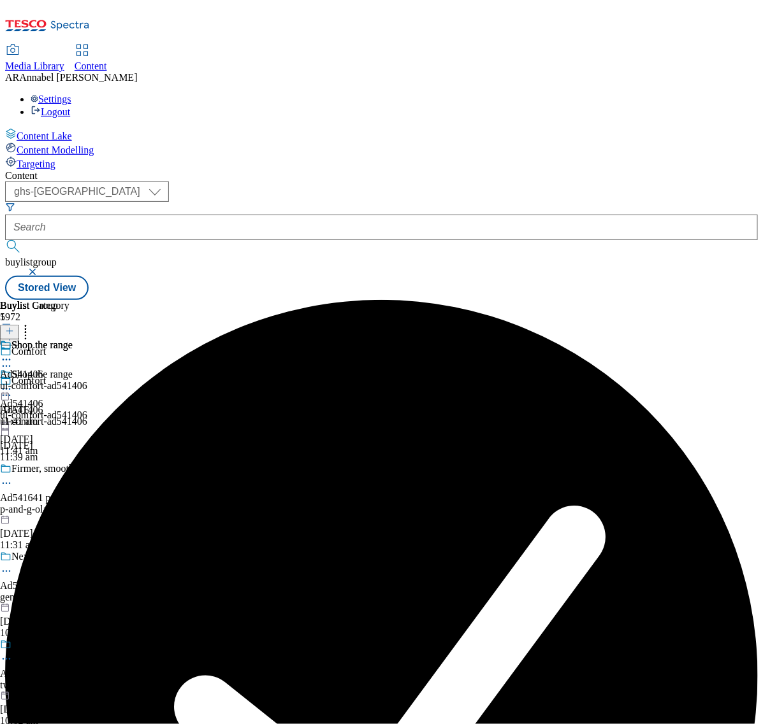
scroll to position [0, 132]
click at [87, 340] on div "Shop the range Ad541406 ul-comfort-ad541406 18 Aug 2025 11:41 am" at bounding box center [43, 384] width 87 height 88
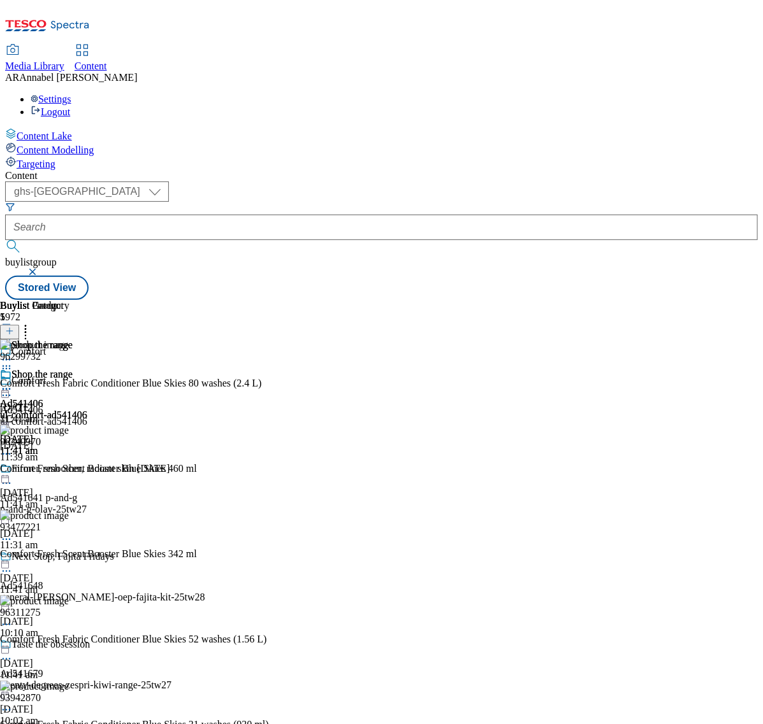
click at [14, 333] on icon at bounding box center [9, 337] width 9 height 9
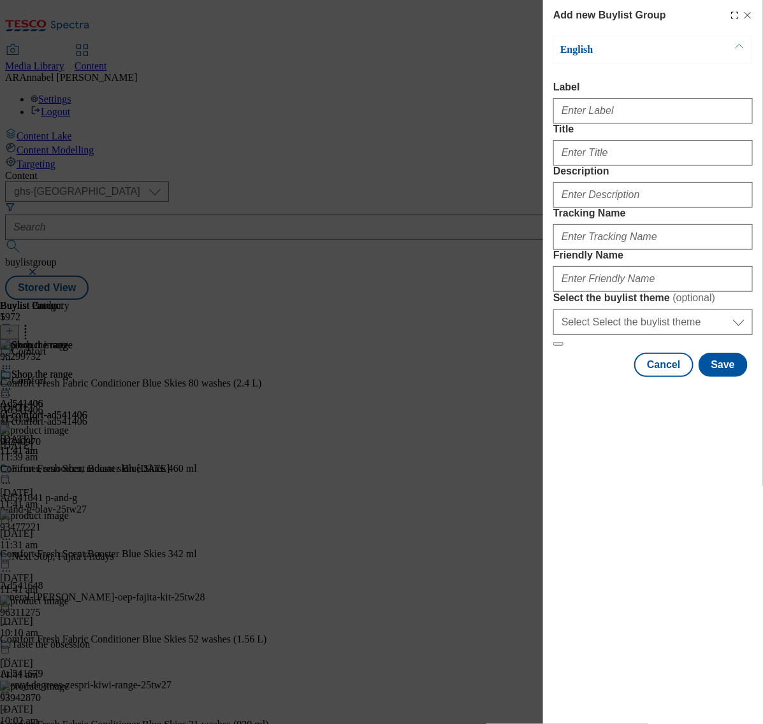
click at [637, 96] on div "Label" at bounding box center [652, 103] width 199 height 42
click at [634, 106] on input "Label" at bounding box center [652, 110] width 199 height 25
paste input "AD541408"
click at [567, 118] on input "AD541408" at bounding box center [652, 110] width 199 height 25
drag, startPoint x: 601, startPoint y: 113, endPoint x: 502, endPoint y: 122, distance: 99.1
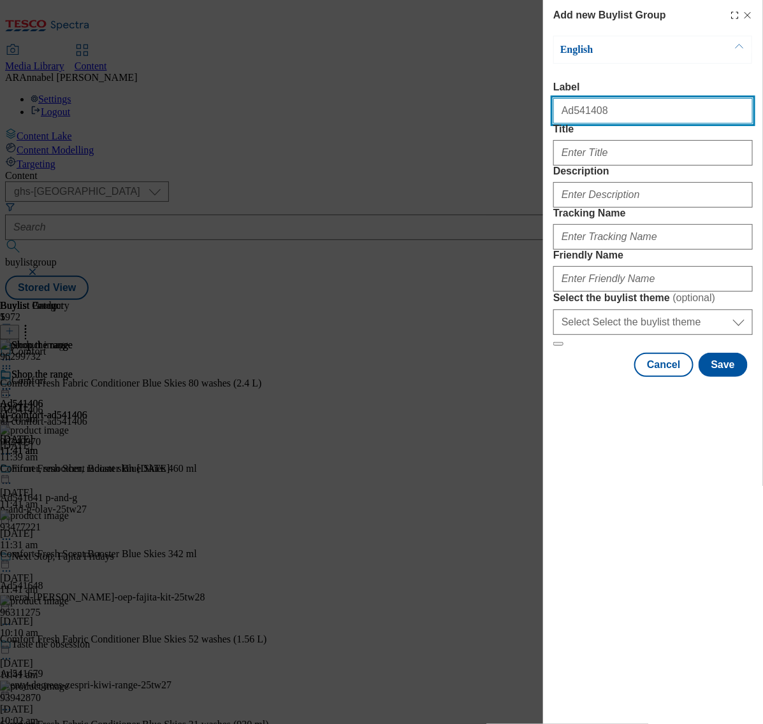
click at [502, 122] on div "Add new Buylist Group English Label Ad541408 Title Description Tracking Name Fr…" at bounding box center [381, 362] width 763 height 724
type input "Ad541408"
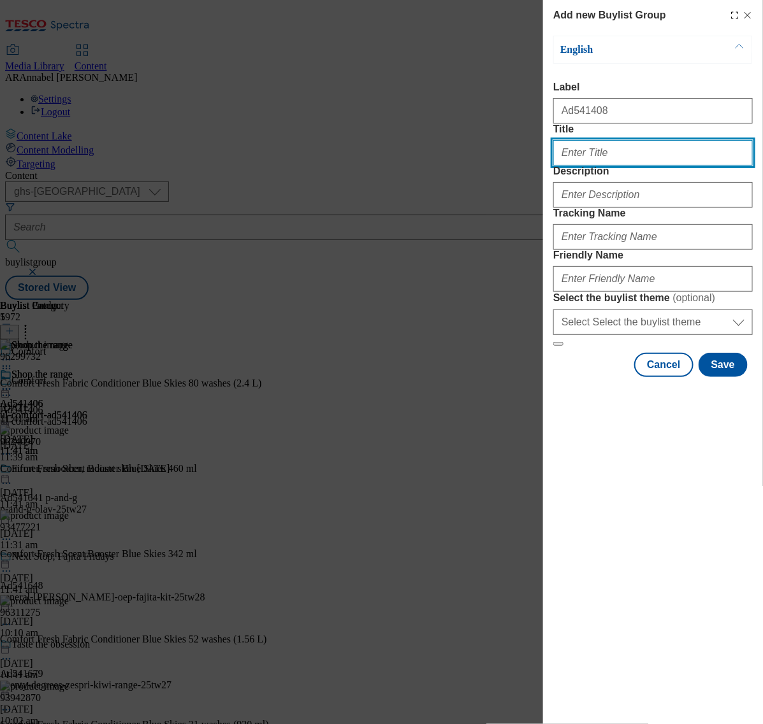
click at [594, 166] on input "Title" at bounding box center [652, 152] width 199 height 25
type input "Persil"
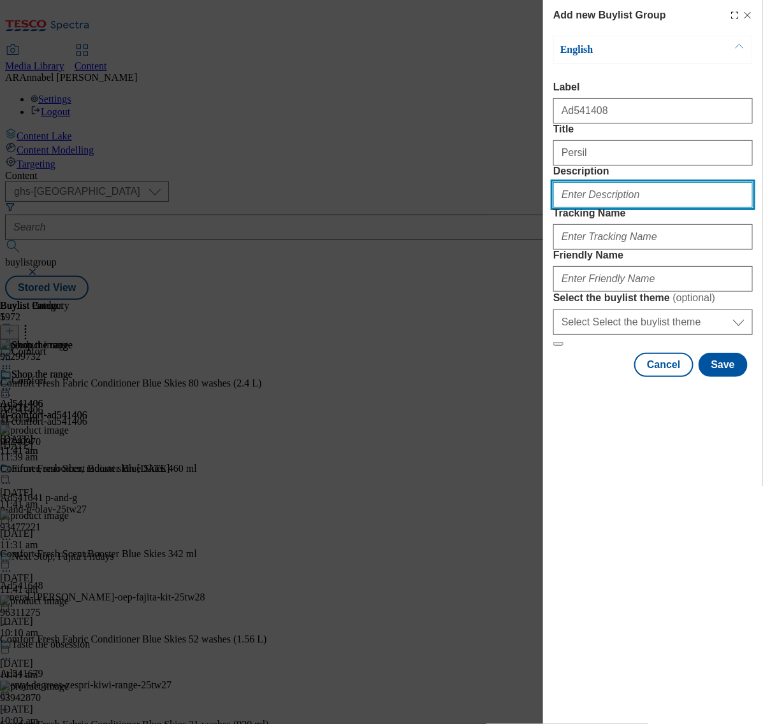
click at [629, 208] on input "Description" at bounding box center [652, 194] width 199 height 25
type input "UL_Persil"
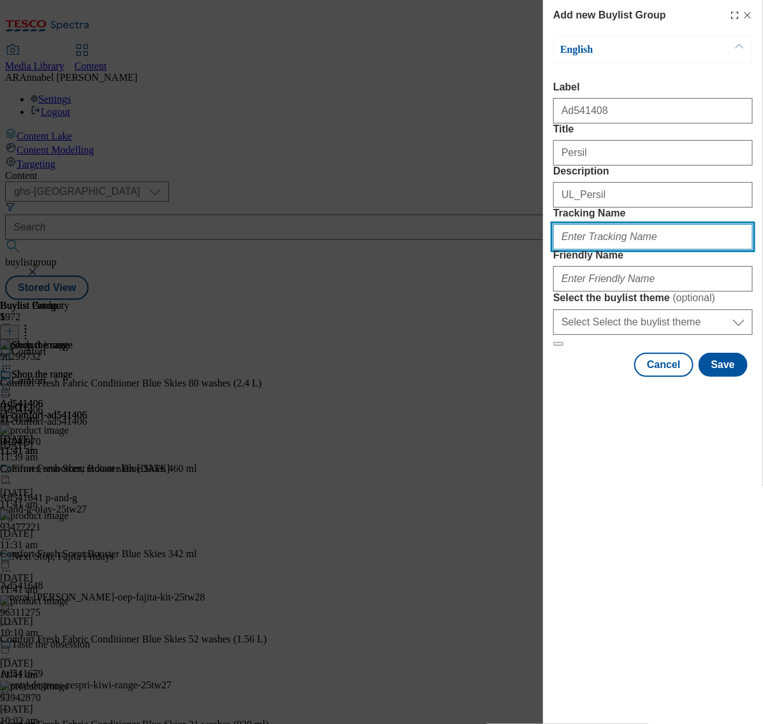
click at [587, 250] on input "Tracking Name" at bounding box center [652, 236] width 199 height 25
paste input "Ad541408"
click at [577, 250] on input "DH_Ad541408" at bounding box center [652, 236] width 199 height 25
type input "DH_ad541408"
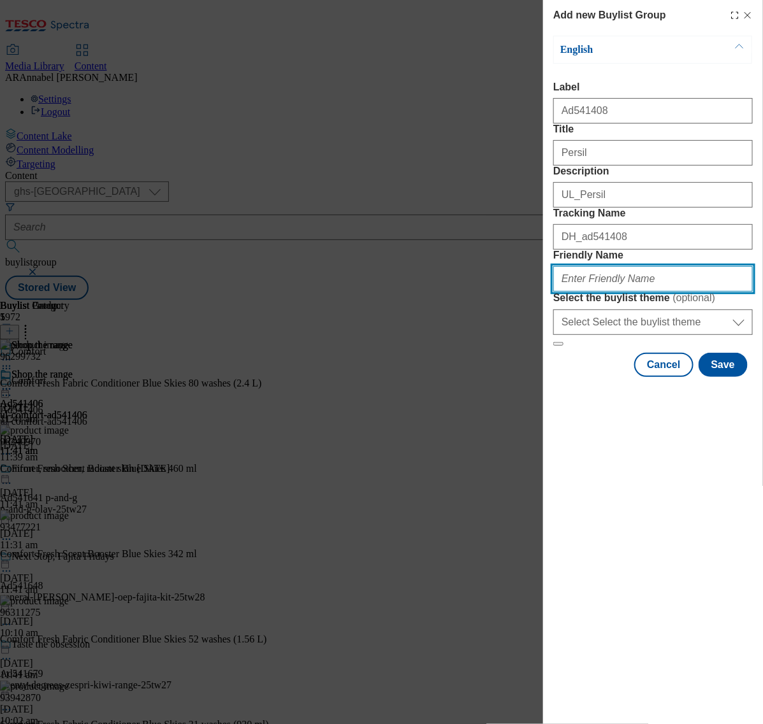
click at [609, 292] on input "Friendly Name" at bounding box center [652, 278] width 199 height 25
drag, startPoint x: 628, startPoint y: 368, endPoint x: 608, endPoint y: 371, distance: 20.1
click at [608, 292] on input "il-persil-heavingly" at bounding box center [652, 278] width 199 height 25
click at [616, 292] on input "il-persil-heavenly-scent" at bounding box center [652, 278] width 199 height 25
click at [658, 292] on input "il-persil-heaven-scent" at bounding box center [652, 278] width 199 height 25
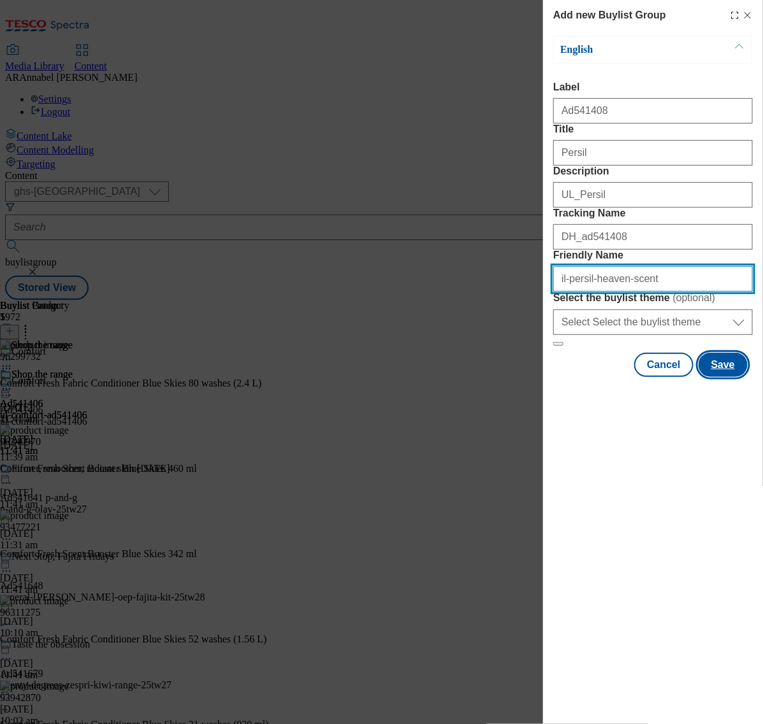
type input "il-persil-heaven-scent"
click at [740, 377] on button "Save" at bounding box center [722, 365] width 49 height 24
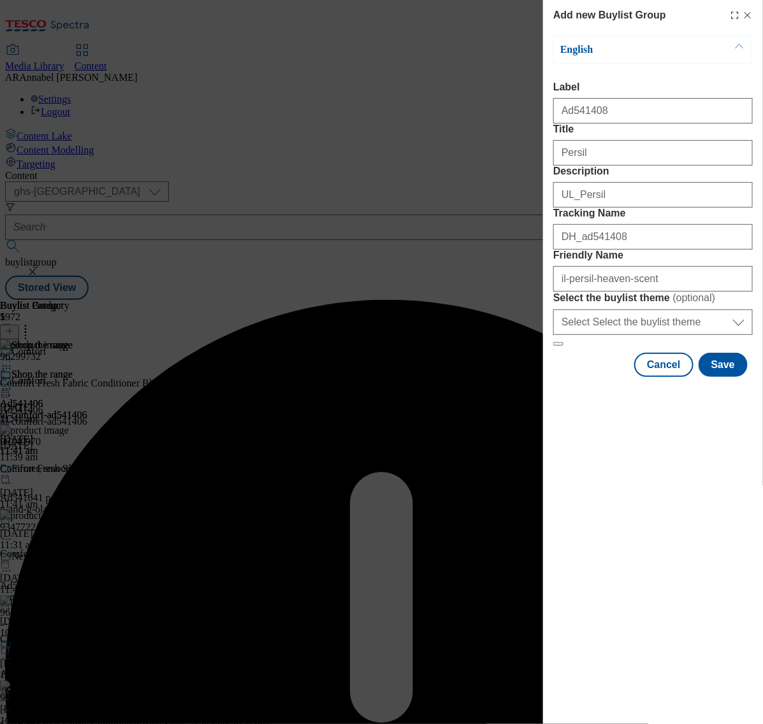
click at [608, 161] on div "Persil" at bounding box center [652, 150] width 199 height 31
click at [608, 166] on input "Persil" at bounding box center [652, 152] width 199 height 25
type input "Persil"
click at [725, 377] on button "Save" at bounding box center [722, 365] width 49 height 24
click at [666, 292] on input "il-persil-heaven-scent" at bounding box center [652, 278] width 199 height 25
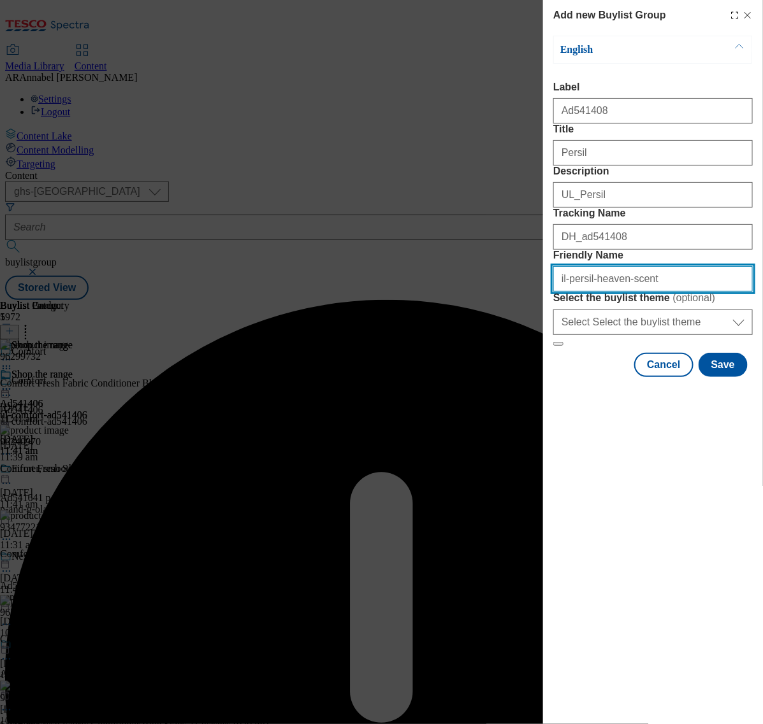
drag, startPoint x: 666, startPoint y: 371, endPoint x: 591, endPoint y: 377, distance: 74.8
click at [591, 292] on input "il-persil-heaven-scent" at bounding box center [652, 278] width 199 height 25
paste input "Ad541408"
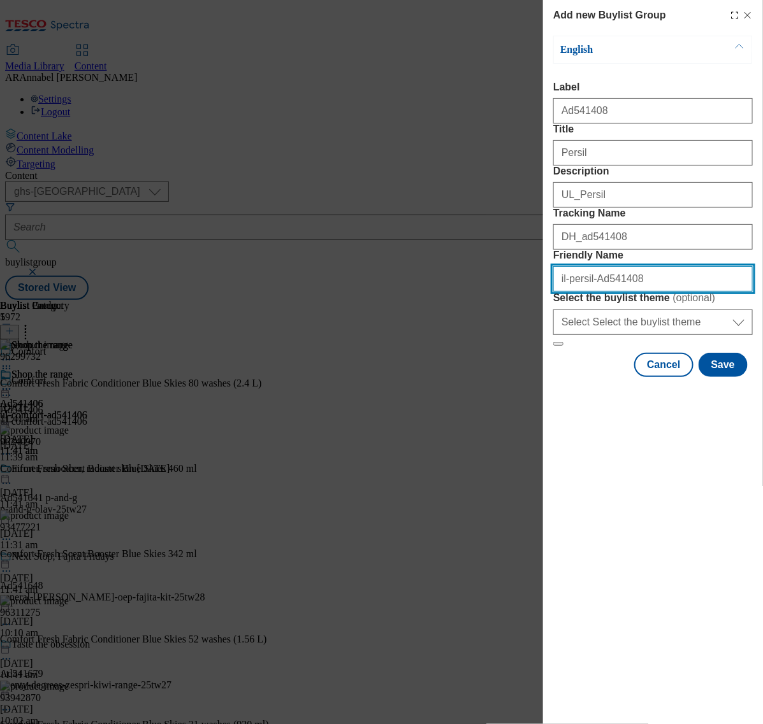
click at [596, 292] on input "il-persil-Ad541408" at bounding box center [652, 278] width 199 height 25
click at [561, 292] on input "il-persil-ad541408" at bounding box center [652, 278] width 199 height 25
click at [553, 342] on button "Modal" at bounding box center [558, 344] width 10 height 4
type input "UL-persil-ad541408"
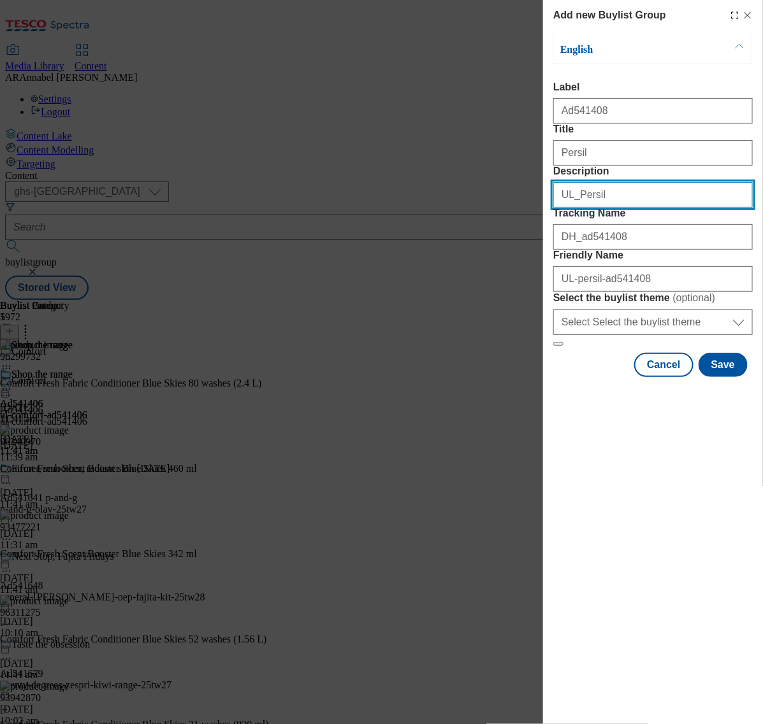
click at [634, 208] on input "UL_Persil" at bounding box center [652, 194] width 199 height 25
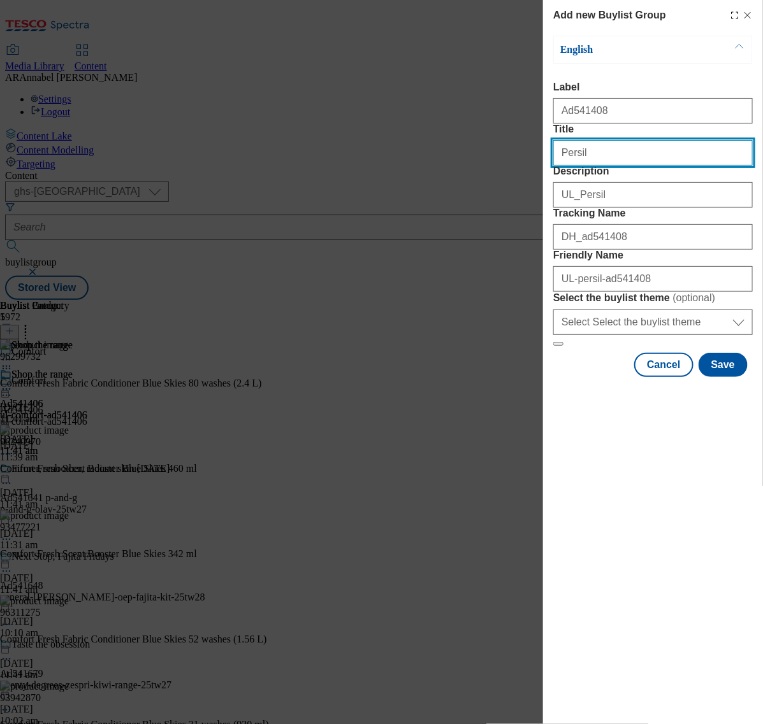
click at [598, 166] on input "Persil" at bounding box center [652, 152] width 199 height 25
type input "Persil"
click at [727, 377] on button "Save" at bounding box center [722, 365] width 49 height 24
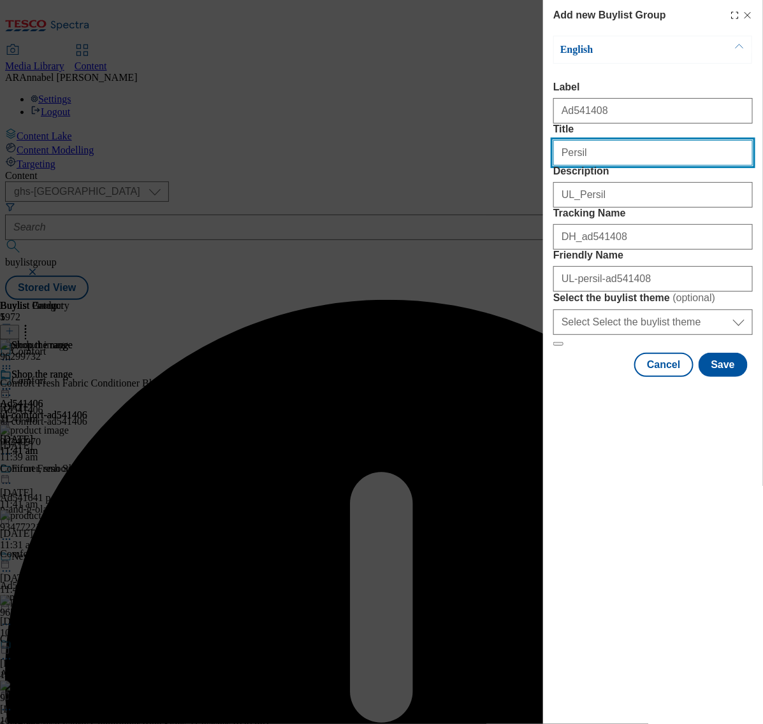
click at [616, 166] on input "Persil" at bounding box center [652, 152] width 199 height 25
type input "Persil"
click at [724, 377] on button "Save" at bounding box center [722, 365] width 49 height 24
click at [636, 166] on input "Persil" at bounding box center [652, 152] width 199 height 25
type input "Persil"
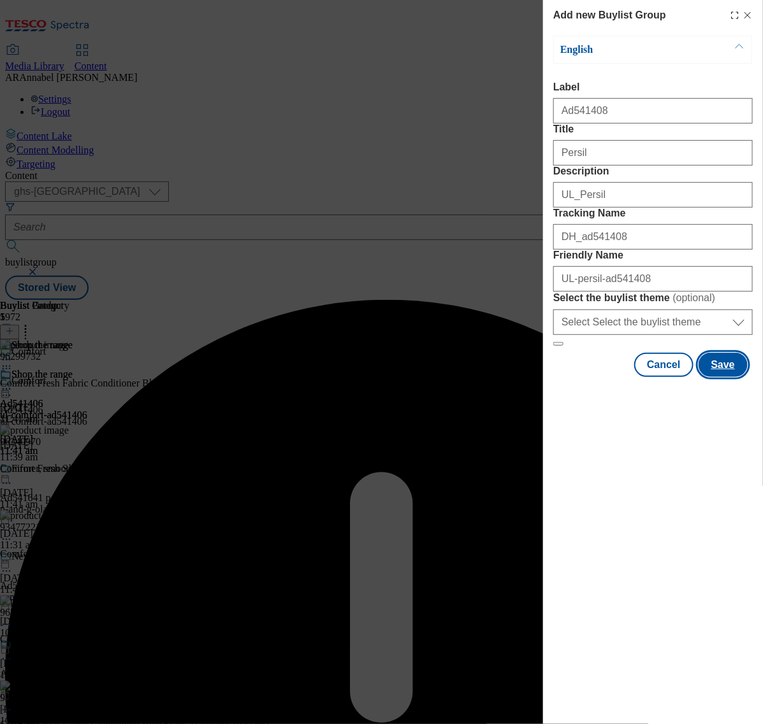
click at [734, 377] on button "Save" at bounding box center [722, 365] width 49 height 24
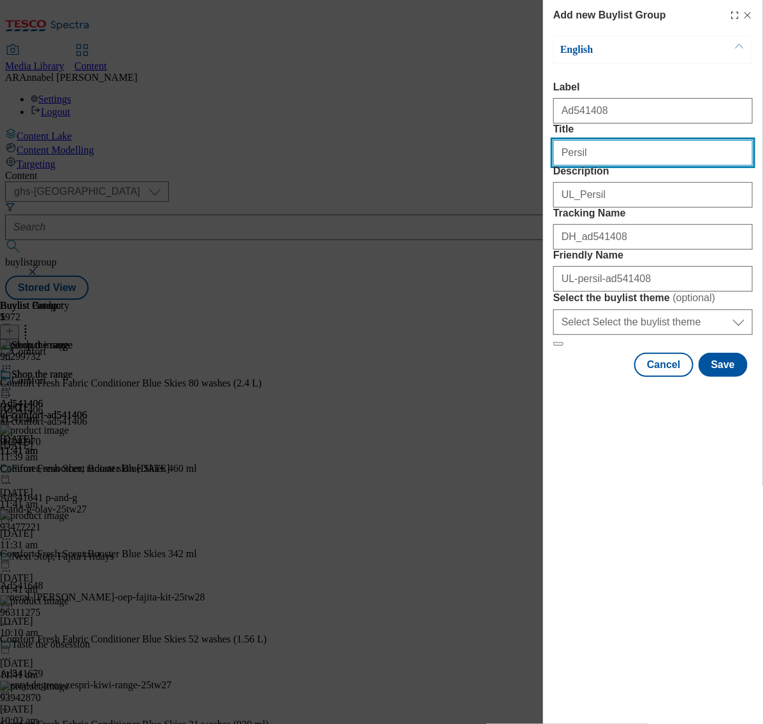
click at [640, 166] on input "Persil" at bounding box center [652, 152] width 199 height 25
type input "Persil"
click at [724, 377] on button "Save" at bounding box center [722, 365] width 49 height 24
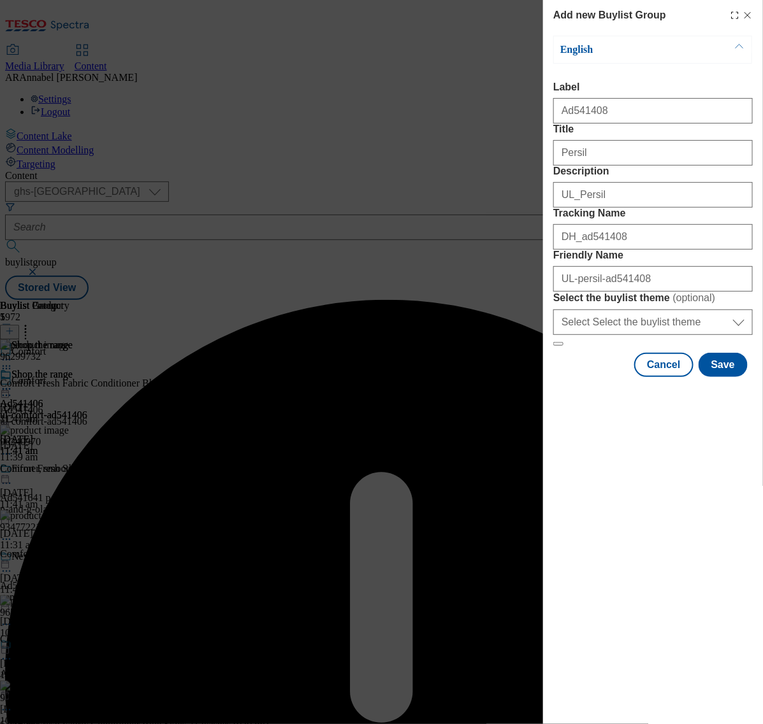
click at [657, 292] on input "UL-persil-ad541408" at bounding box center [652, 278] width 199 height 25
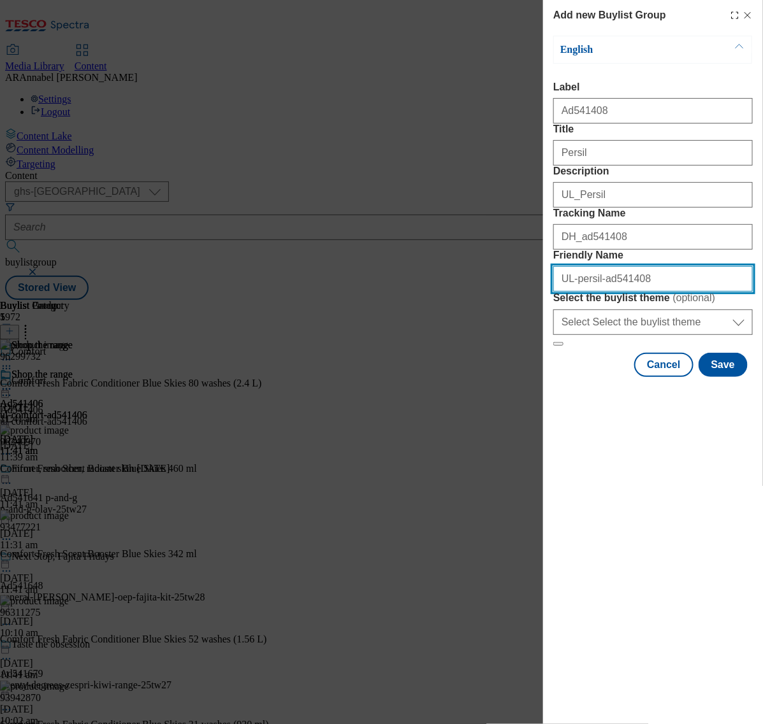
drag, startPoint x: 675, startPoint y: 370, endPoint x: 434, endPoint y: 359, distance: 241.7
click at [436, 364] on div "Add new Buylist Group English Label Ad541408 Title Persil Description UL_Persil…" at bounding box center [381, 362] width 763 height 724
paste input "Ad541408"
click at [604, 292] on input "UL-persil-Ad541408" at bounding box center [652, 278] width 199 height 25
type input "UL-persil-ad541408"
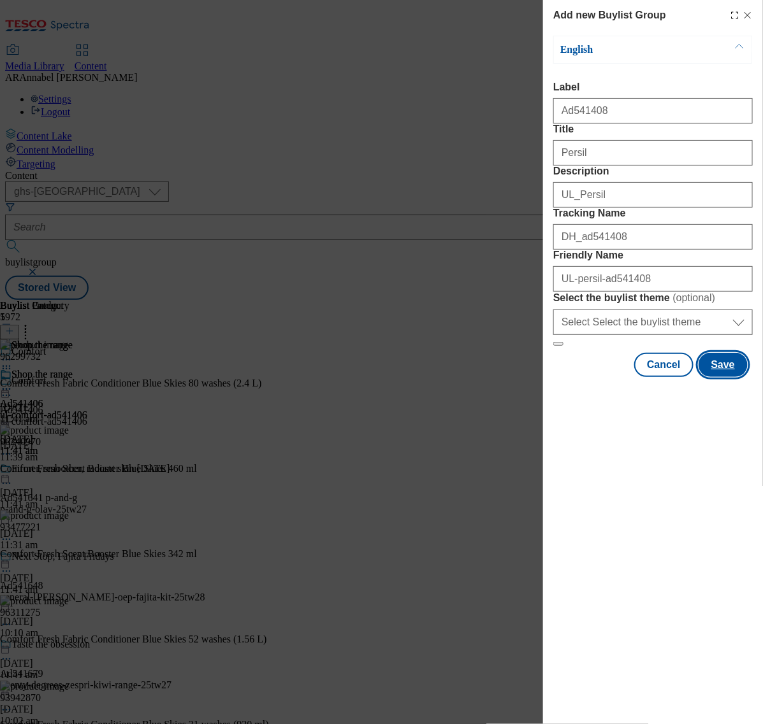
click at [726, 377] on button "Save" at bounding box center [722, 365] width 49 height 24
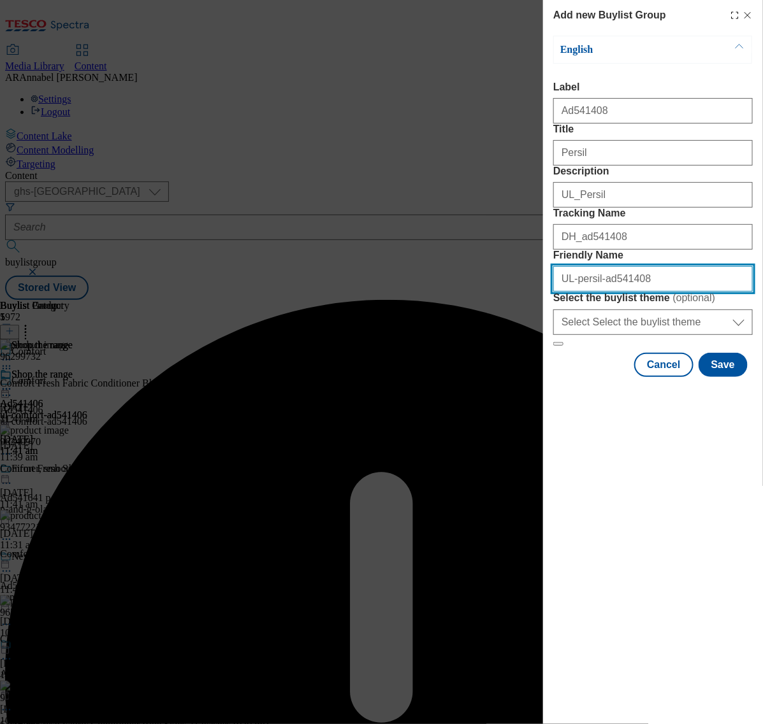
click at [571, 292] on input "UL-persil-ad541408" at bounding box center [652, 278] width 199 height 25
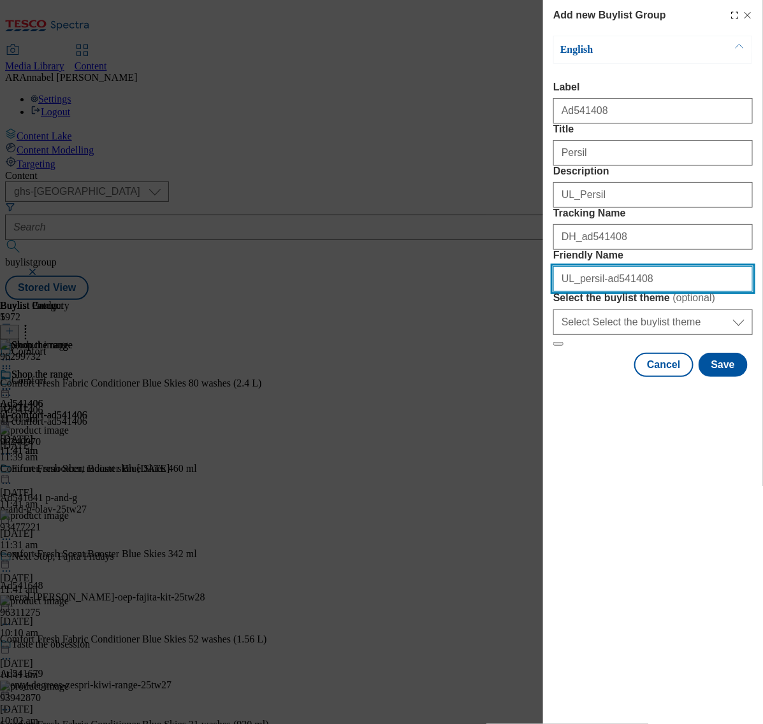
click at [598, 292] on input "UL_persil-ad541408" at bounding box center [652, 278] width 199 height 25
type input "ul-persil-ad541408"
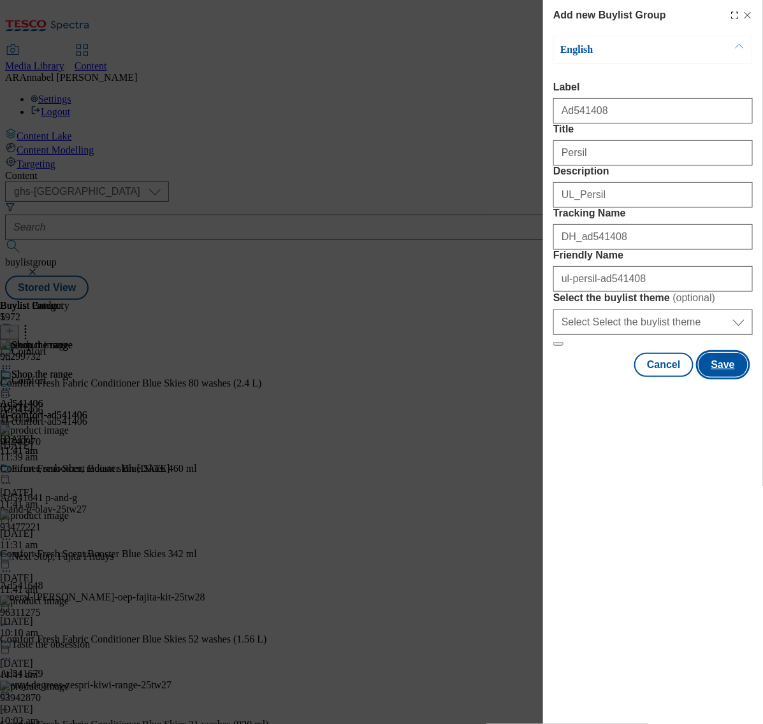
click at [740, 377] on button "Save" at bounding box center [722, 365] width 49 height 24
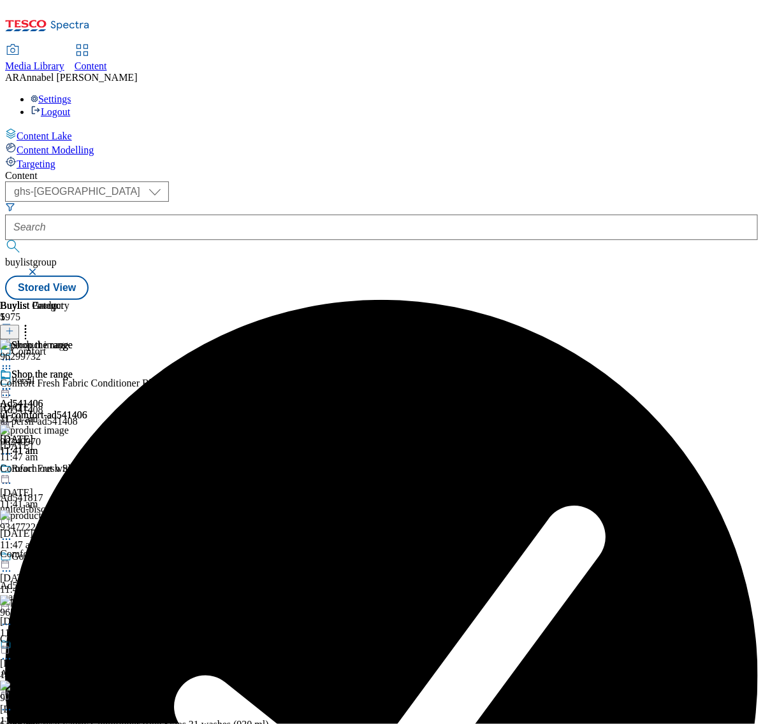
click at [234, 416] on div "ul-persil-ad541408" at bounding box center [117, 421] width 234 height 11
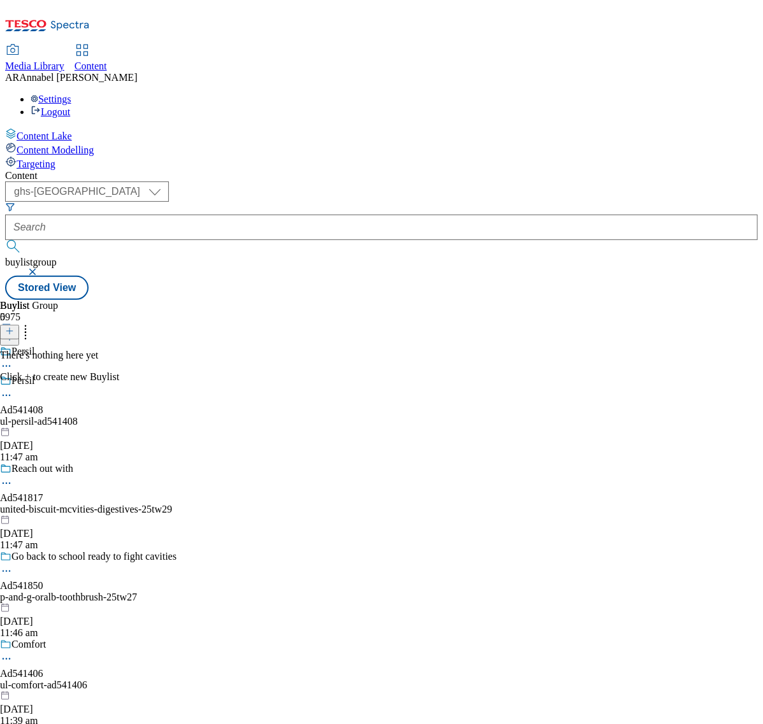
click at [14, 327] on icon at bounding box center [9, 331] width 9 height 9
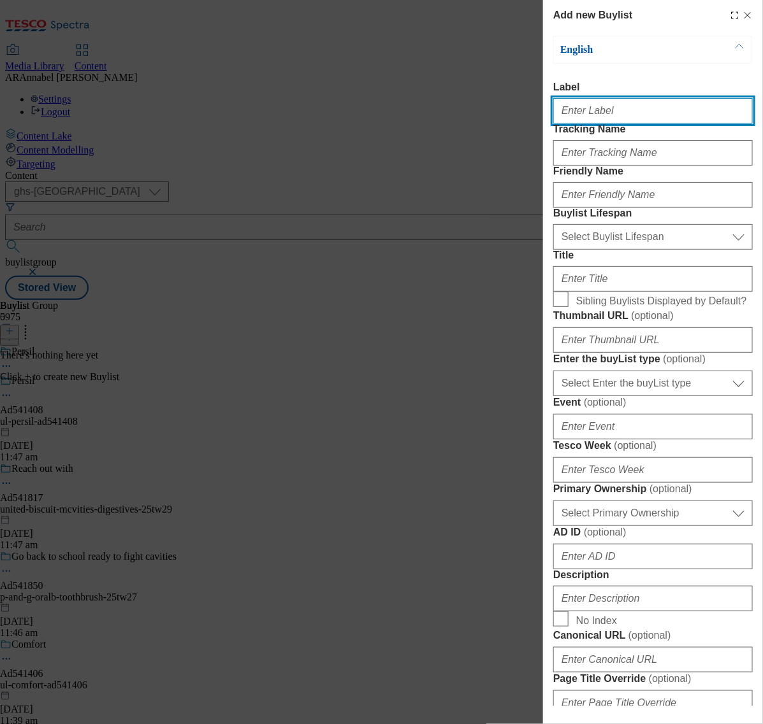
click at [598, 113] on input "Label" at bounding box center [652, 110] width 199 height 25
paste input "Ad541408"
click at [566, 118] on input "Ad541408" at bounding box center [652, 110] width 199 height 25
type input "ad541408"
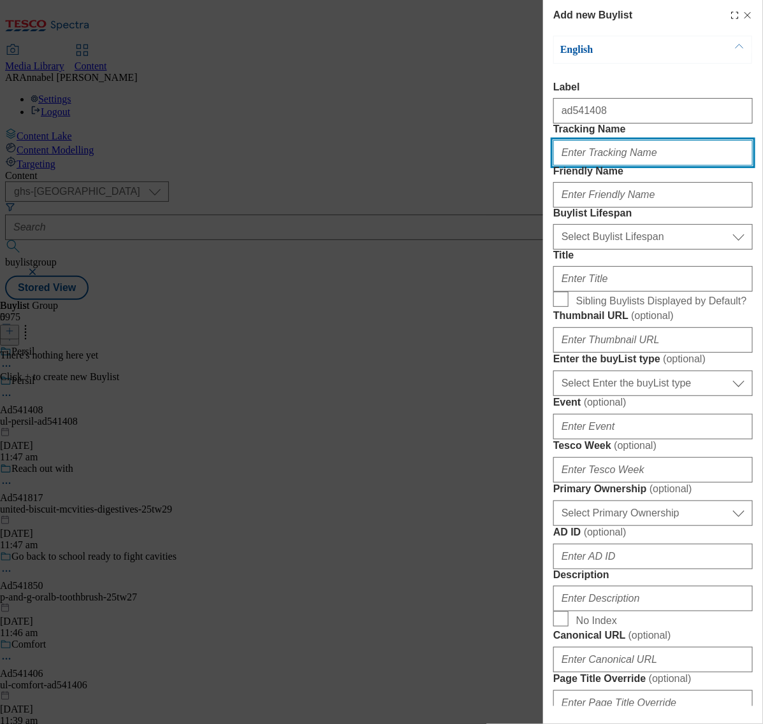
click at [613, 166] on input "Tracking Name" at bounding box center [652, 152] width 199 height 25
paste input "Ad541408"
type input "DH_ad541408"
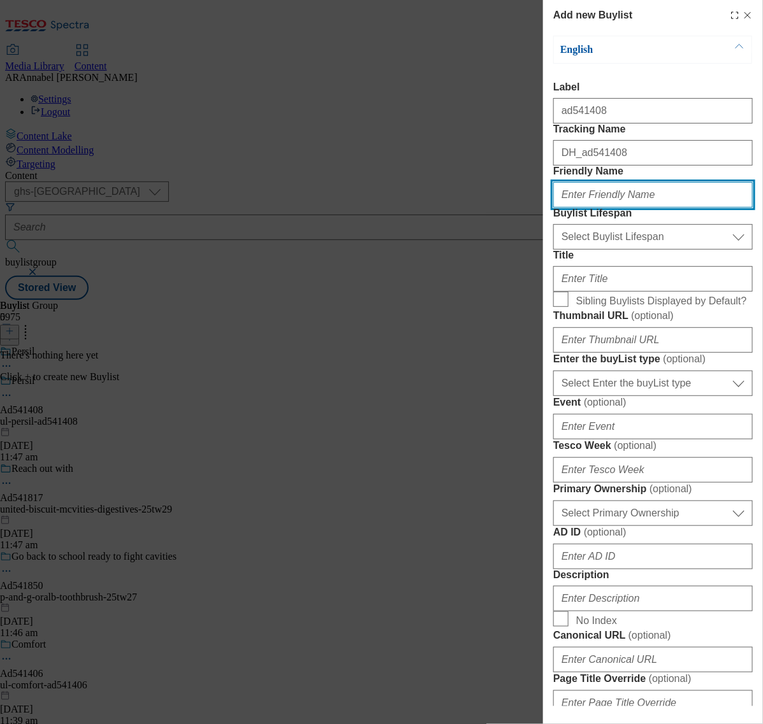
click at [642, 208] on input "Friendly Name" at bounding box center [652, 194] width 199 height 25
type input "UL-persil-ad541408"
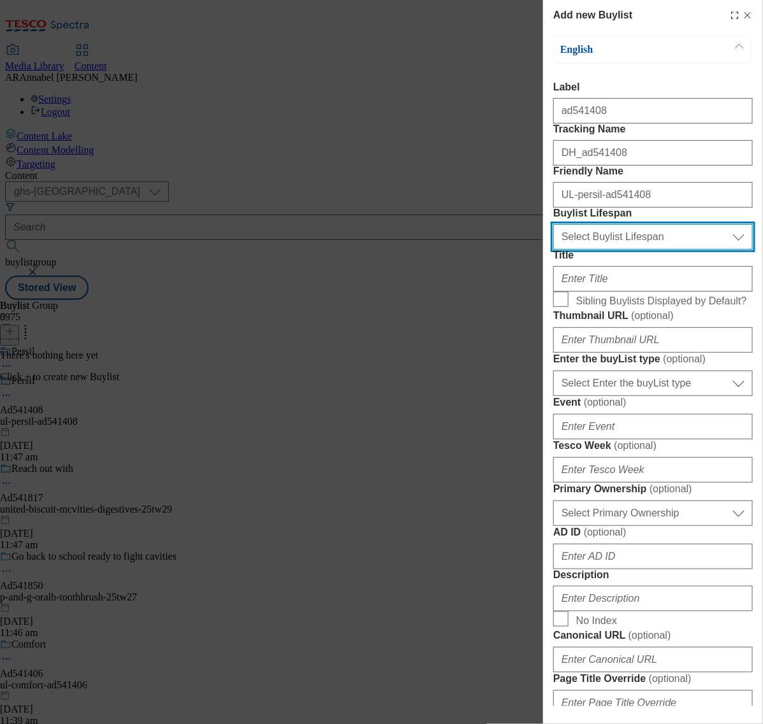
click at [629, 250] on select "Select Buylist Lifespan evergreen seasonal tactical" at bounding box center [652, 236] width 199 height 25
select select "tactical"
click at [553, 250] on select "Select Buylist Lifespan evergreen seasonal tactical" at bounding box center [652, 236] width 199 height 25
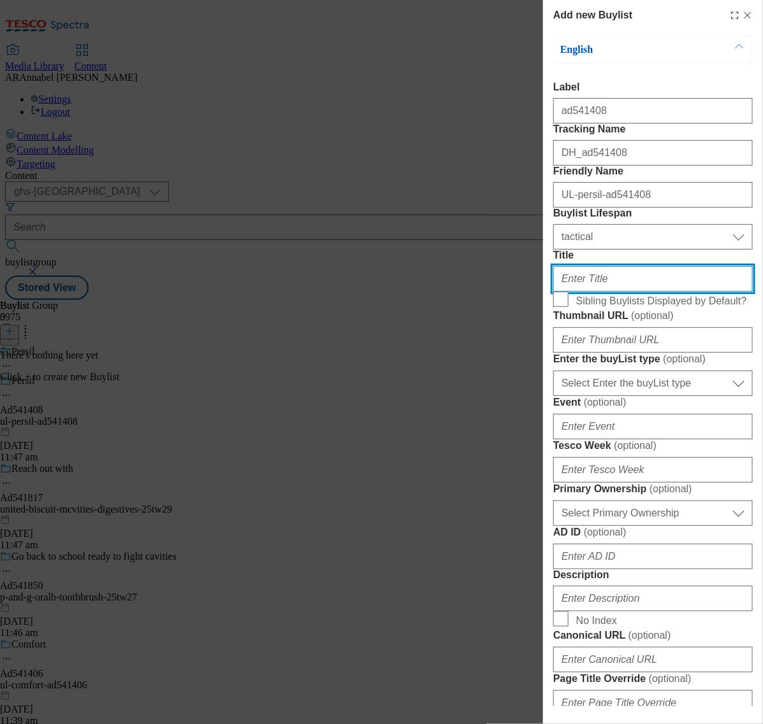
click at [596, 292] on input "Title" at bounding box center [652, 278] width 199 height 25
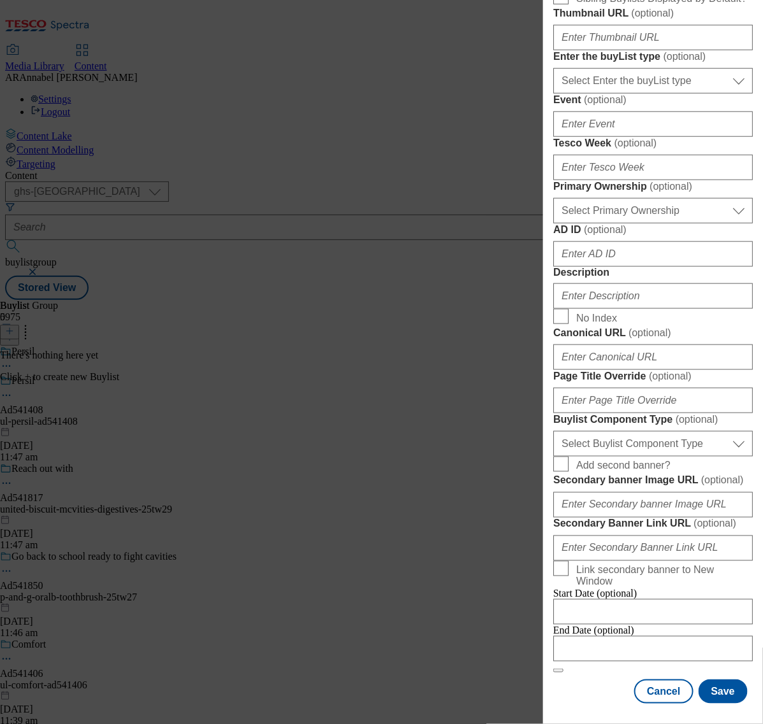
scroll to position [557, 0]
type input "Shop the range"
click at [606, 291] on input "Description" at bounding box center [652, 295] width 199 height 25
type input "UL_Persil"
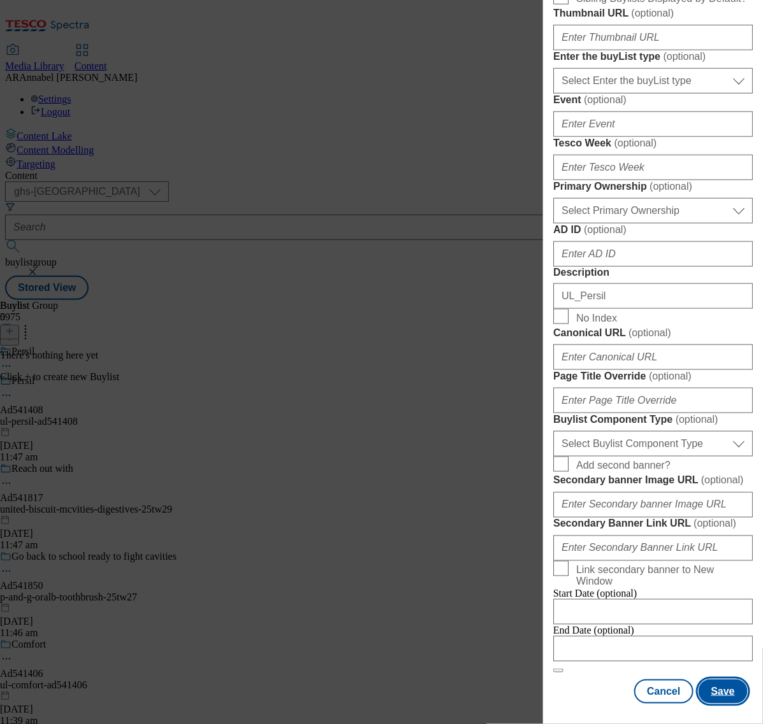
click at [714, 680] on button "Save" at bounding box center [722, 692] width 49 height 24
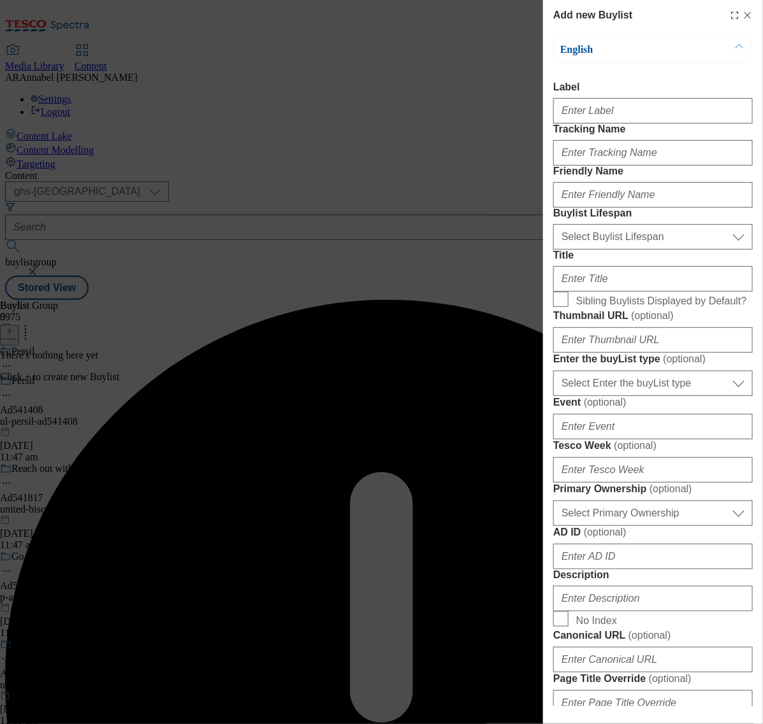
select select "tactical"
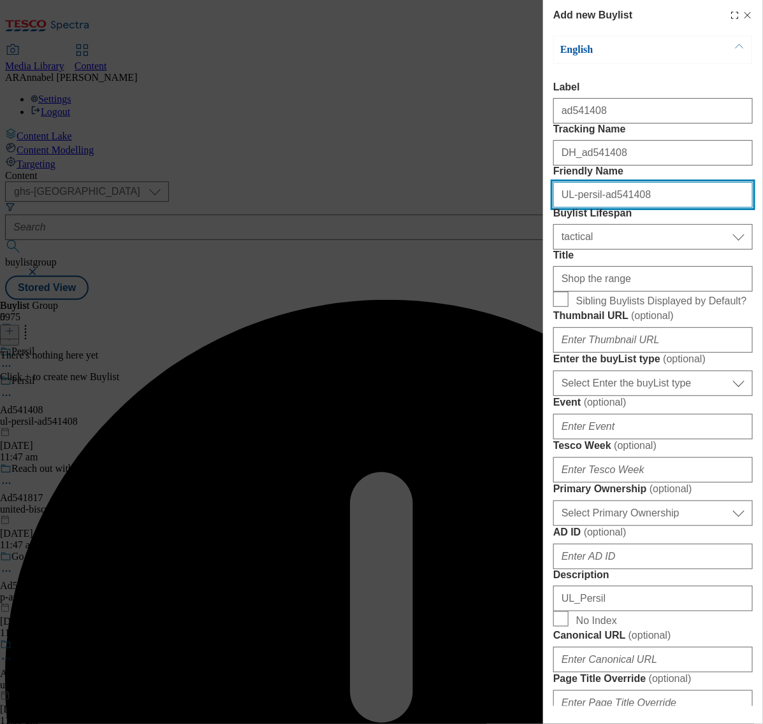
drag, startPoint x: 566, startPoint y: 243, endPoint x: 476, endPoint y: 252, distance: 89.6
click at [476, 252] on div "Add new Buylist English Label Tracking Name Friendly Name Buylist Lifespan Sele…" at bounding box center [381, 362] width 763 height 724
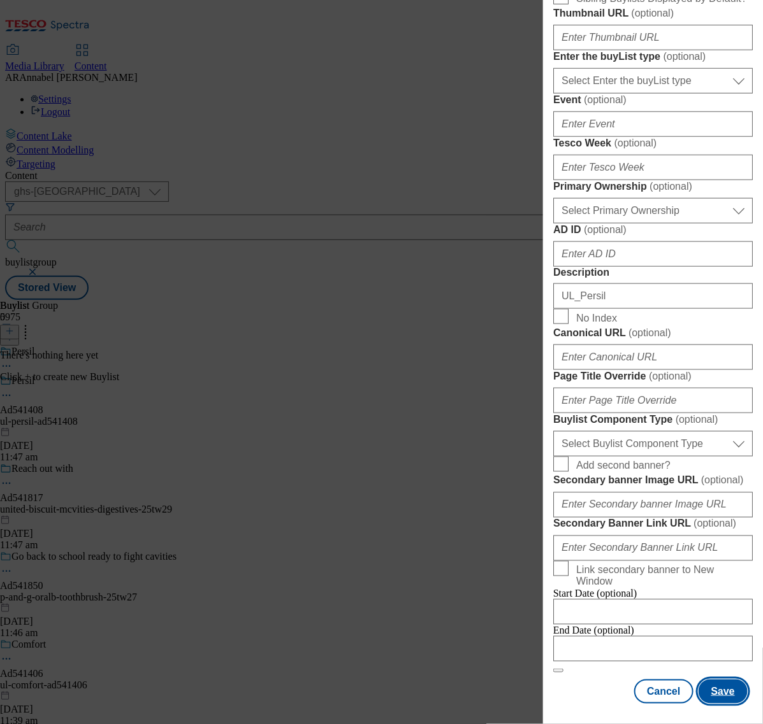
type input "ul-persil-ad541408"
click at [720, 682] on button "Save" at bounding box center [722, 692] width 49 height 24
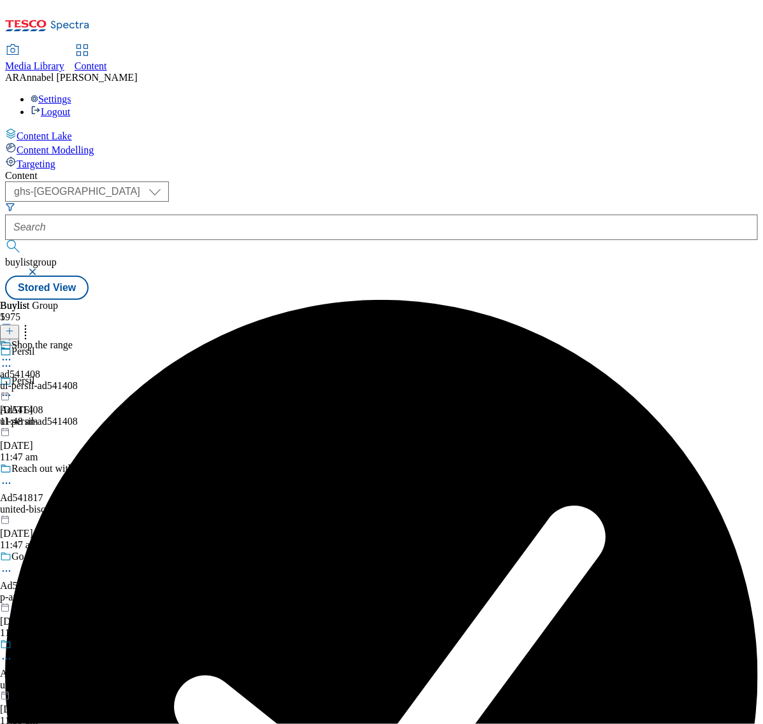
click at [78, 380] on div "ul-persil-ad541408" at bounding box center [39, 385] width 78 height 11
click at [14, 327] on icon at bounding box center [9, 331] width 9 height 9
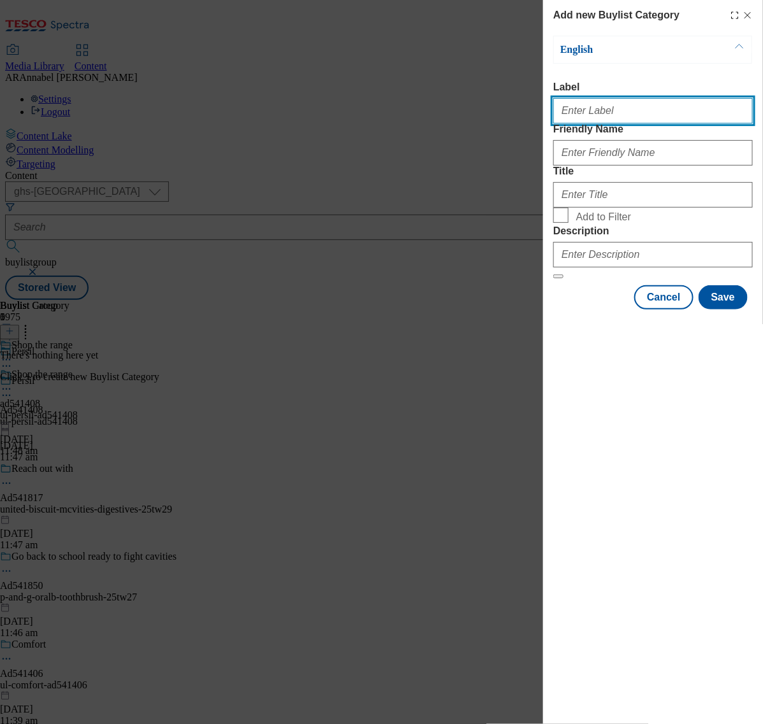
click at [596, 118] on input "Label" at bounding box center [652, 110] width 199 height 25
paste input "Ad541408"
type input "ad541408"
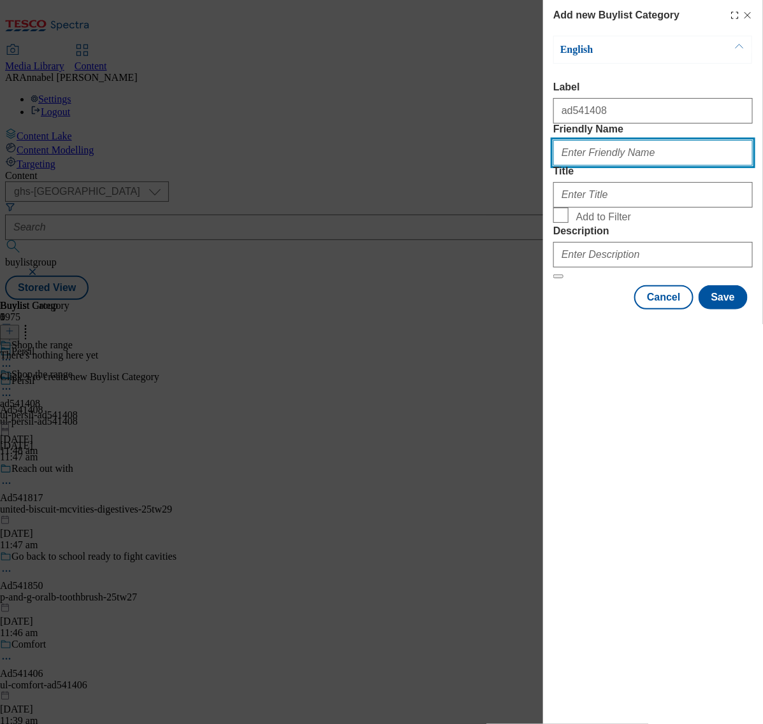
click at [633, 166] on input "Friendly Name" at bounding box center [652, 152] width 199 height 25
type input "ul-persil-ad541408"
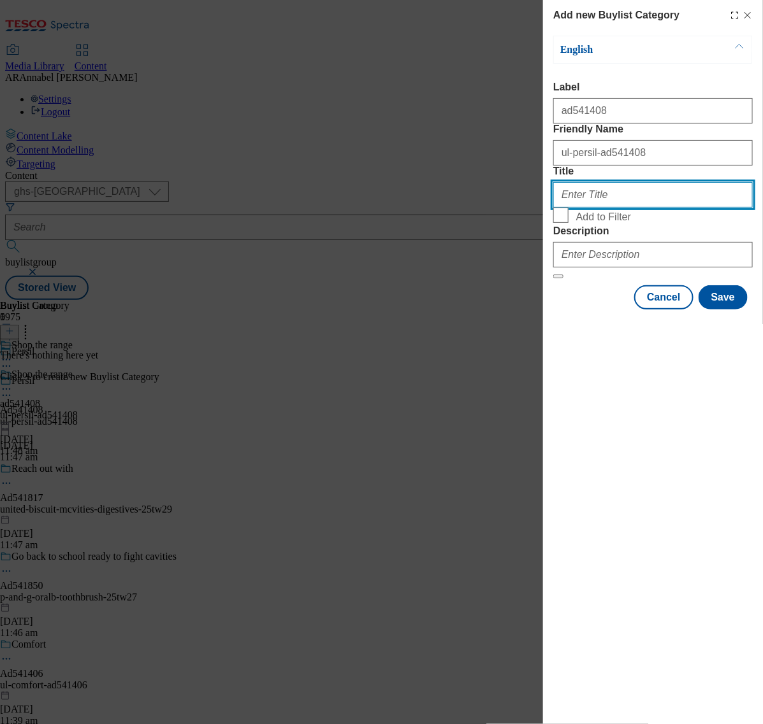
click at [617, 208] on input "Title" at bounding box center [652, 194] width 199 height 25
type input "Shop the ange"
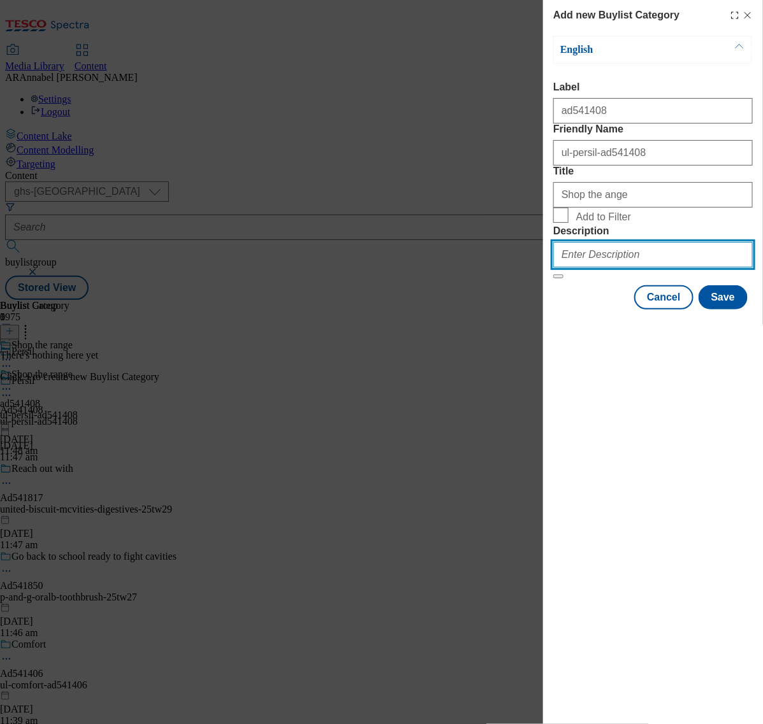
click at [613, 268] on input "Description" at bounding box center [652, 254] width 199 height 25
type input "UL_Persil"
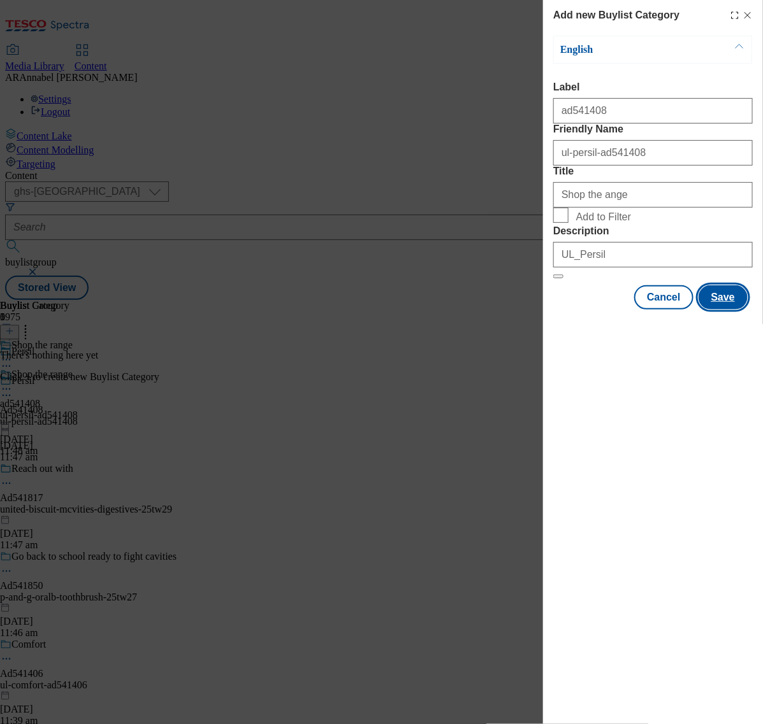
click at [728, 310] on button "Save" at bounding box center [722, 297] width 49 height 24
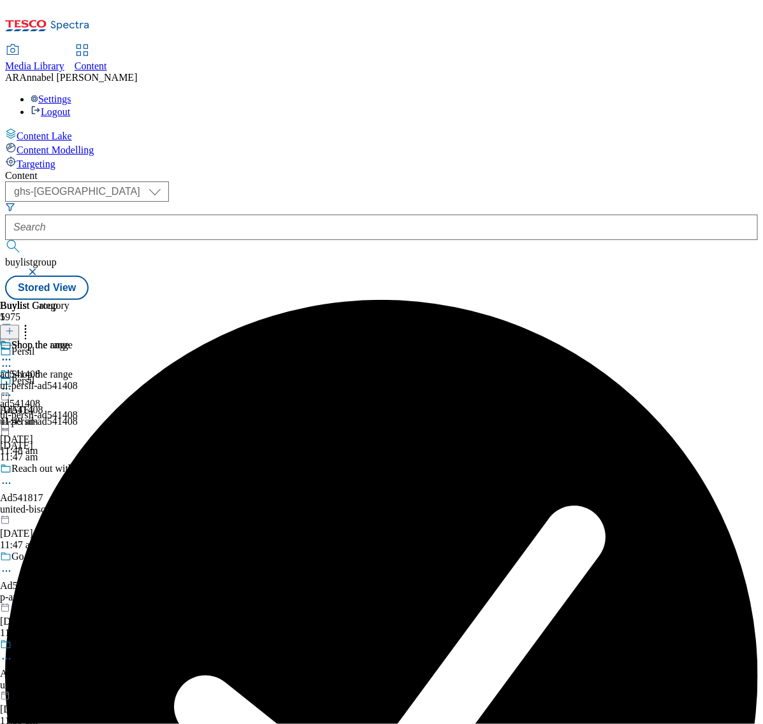
click at [78, 380] on div "ul-persil-ad541408" at bounding box center [39, 385] width 78 height 11
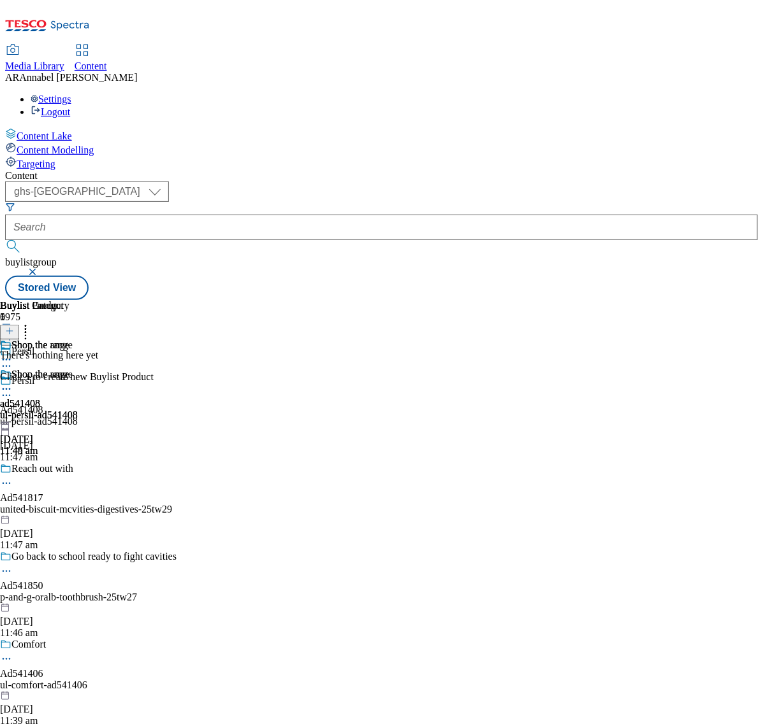
scroll to position [0, 368]
click at [14, 327] on icon at bounding box center [9, 331] width 9 height 9
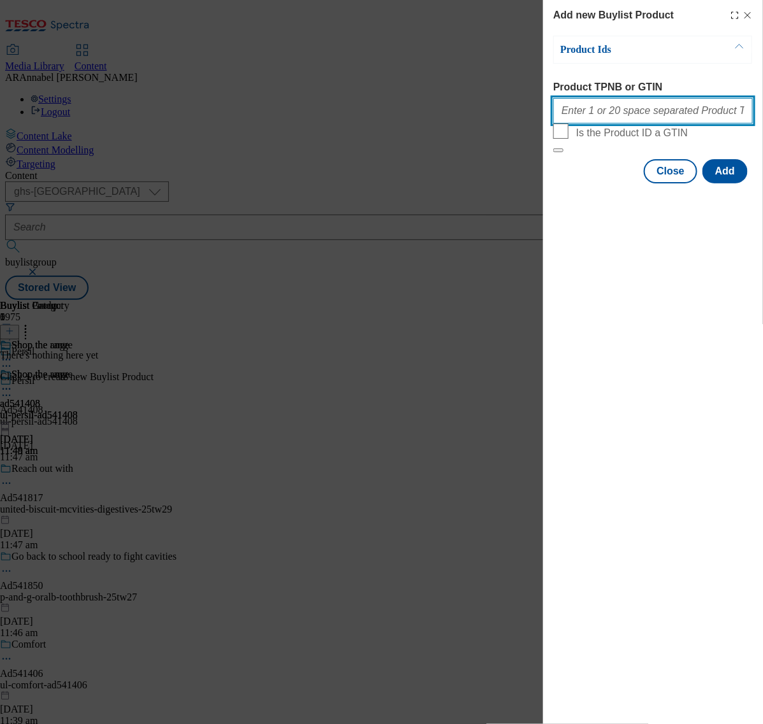
click at [617, 107] on input "Product TPNB or GTIN" at bounding box center [652, 110] width 199 height 25
paste input ""94039740 96483272 96300651 96310161 94043975 96180549""
click at [727, 183] on button "Add" at bounding box center [724, 171] width 45 height 24
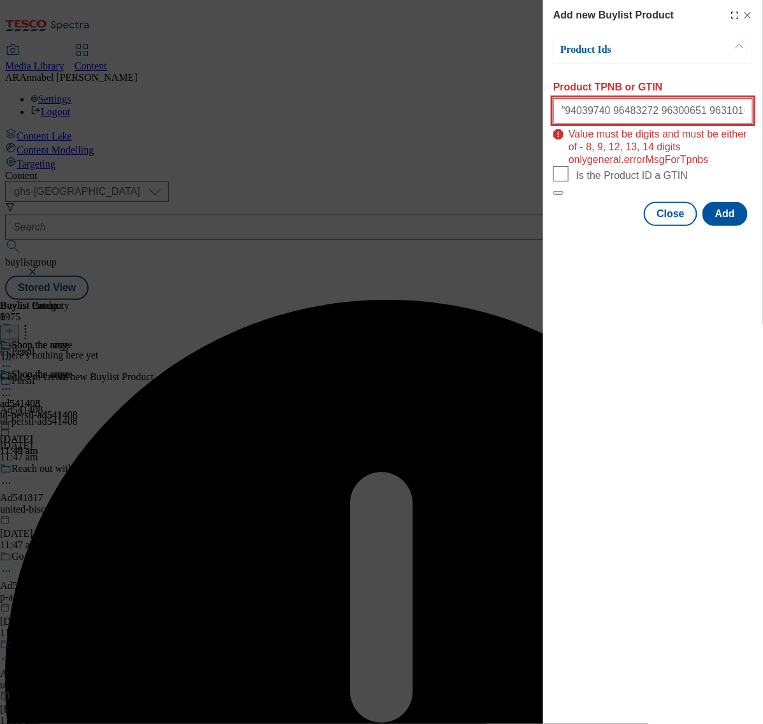
click at [705, 113] on input ""94039740 96483272 96300651 96310161 94043975 96180549"" at bounding box center [652, 110] width 199 height 25
drag, startPoint x: 564, startPoint y: 115, endPoint x: 519, endPoint y: 118, distance: 45.3
click at [519, 118] on div "Add new Buylist Product Product Ids Product TPNB or GTIN "94039740 96483272 963…" at bounding box center [381, 362] width 763 height 724
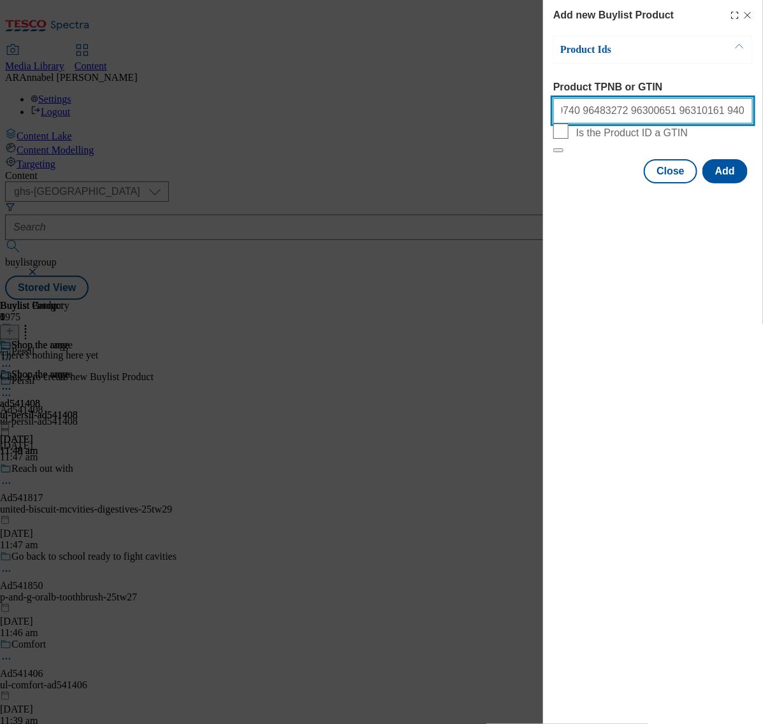
scroll to position [0, 24]
type input "94039740 96483272 96300651 96310161 94043975 96180549"
click at [734, 183] on button "Add" at bounding box center [724, 171] width 45 height 24
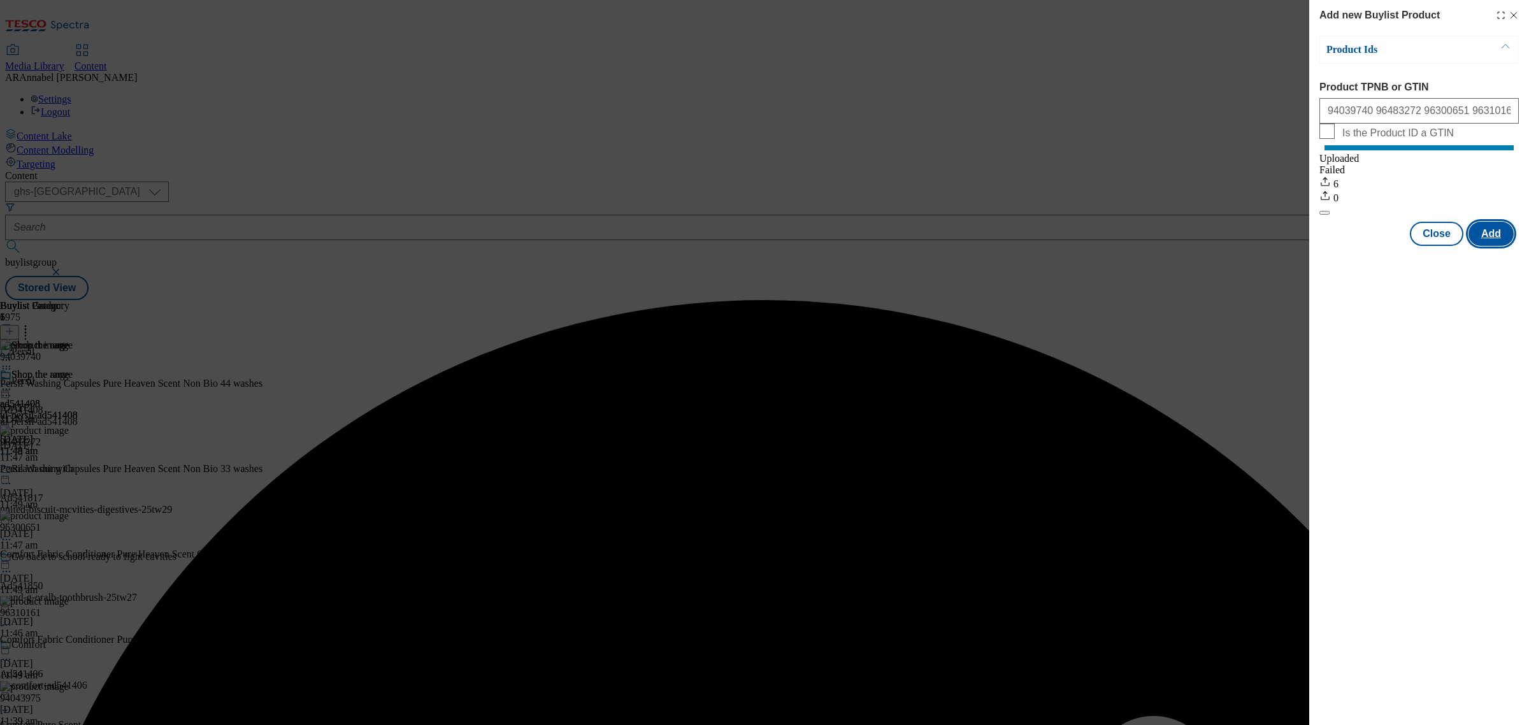
scroll to position [0, 0]
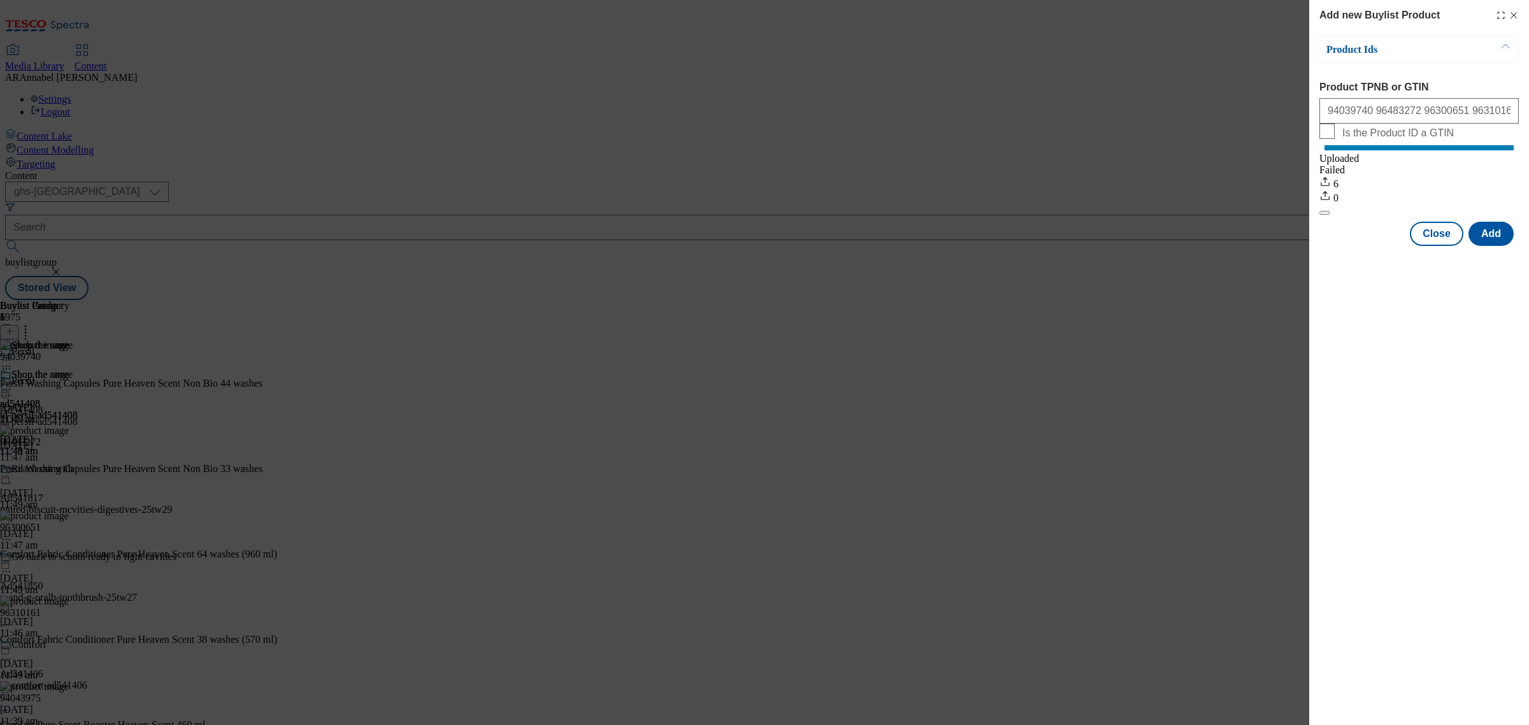
click at [1516, 10] on icon "Modal" at bounding box center [1513, 15] width 10 height 10
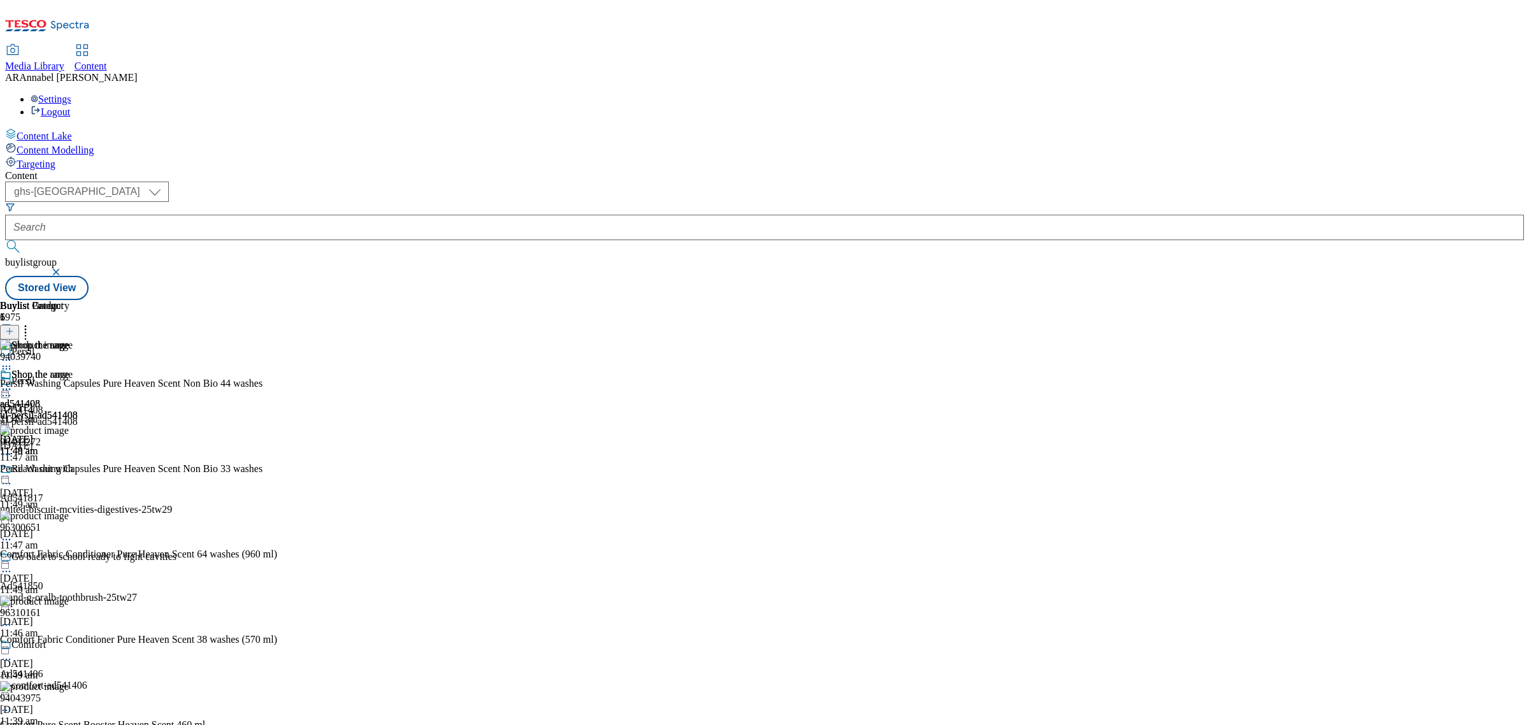
click at [13, 383] on icon at bounding box center [6, 389] width 13 height 13
click at [69, 470] on span "Preview" at bounding box center [54, 475] width 30 height 10
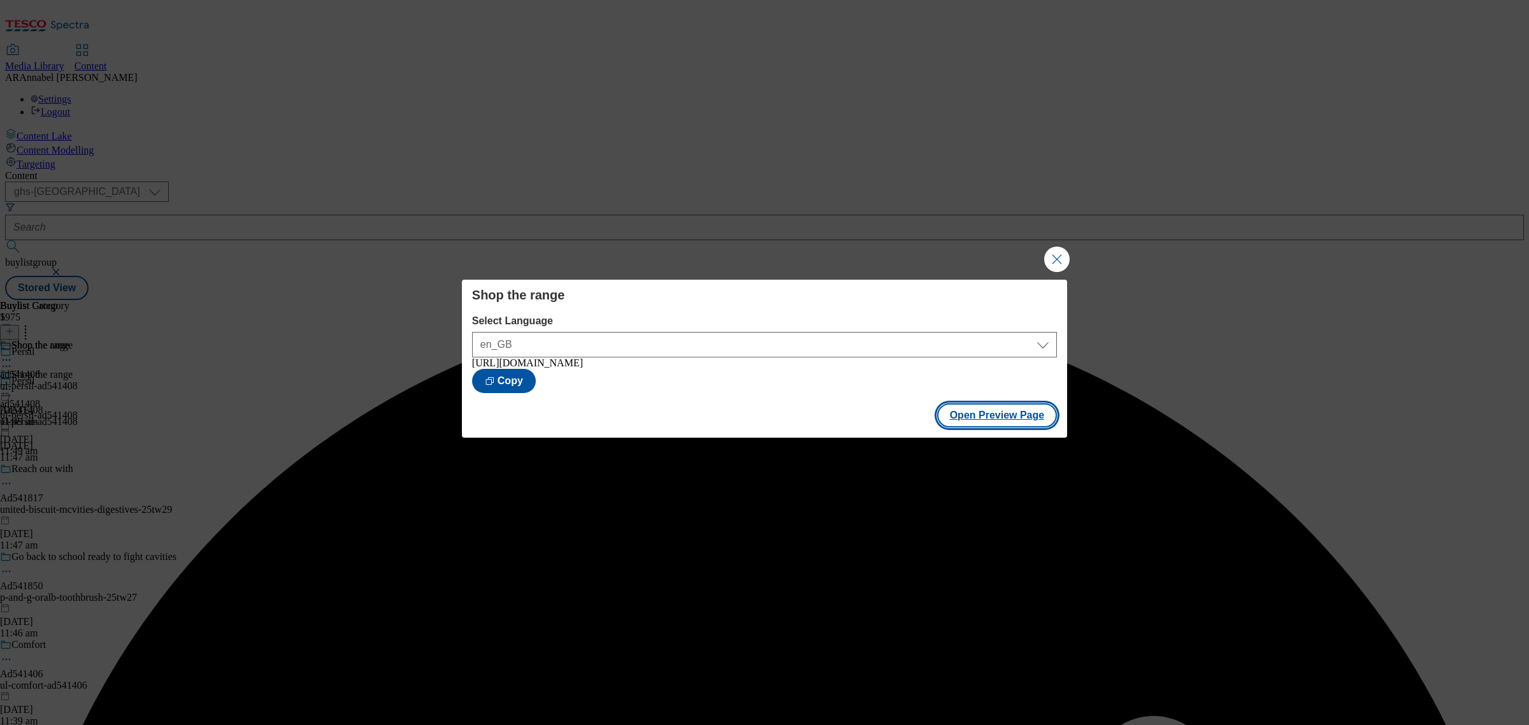
click at [1008, 421] on button "Open Preview Page" at bounding box center [997, 415] width 120 height 24
click at [1054, 254] on button "Close Modal" at bounding box center [1056, 259] width 25 height 25
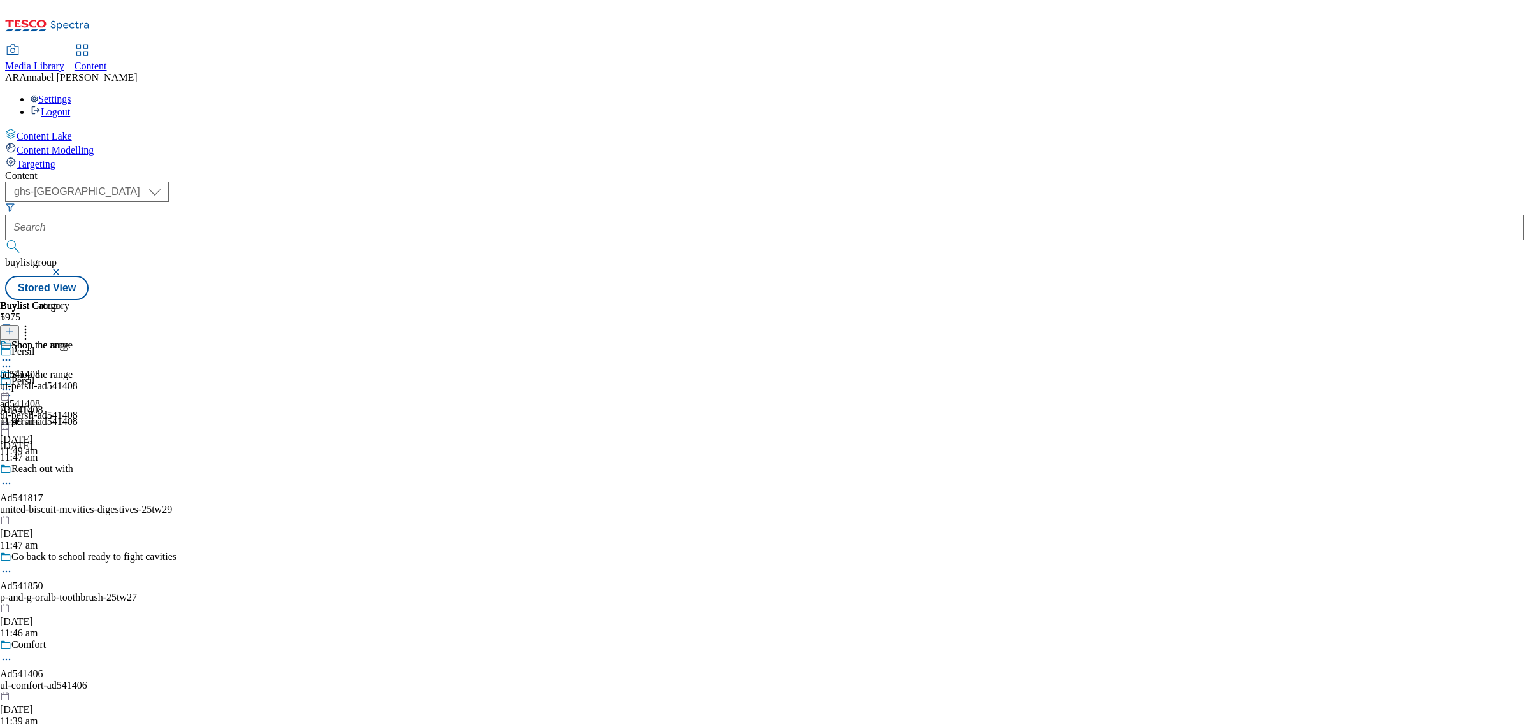
click at [13, 383] on icon at bounding box center [6, 389] width 13 height 13
click at [68, 514] on span "Publish" at bounding box center [53, 519] width 28 height 10
